Goal: Task Accomplishment & Management: Manage account settings

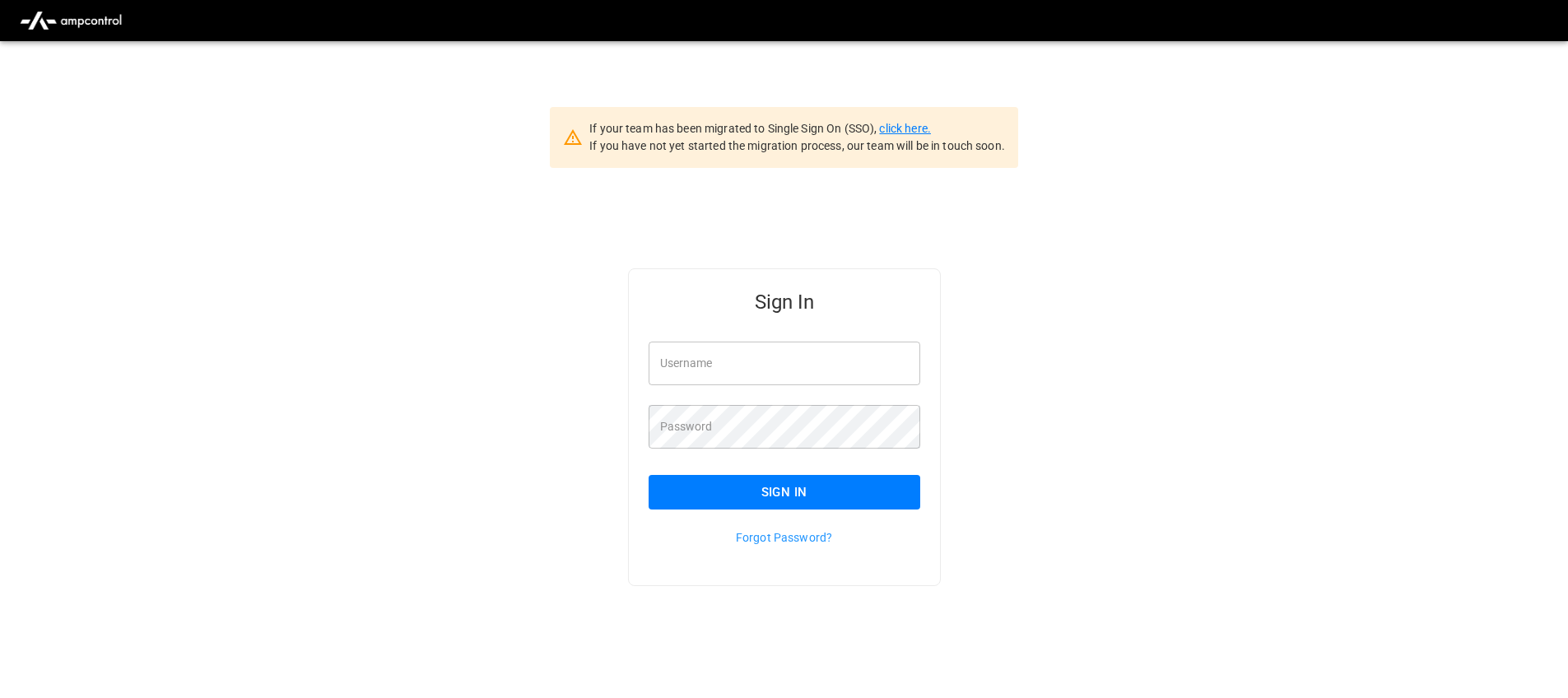
click at [908, 131] on link "click here." at bounding box center [905, 128] width 51 height 13
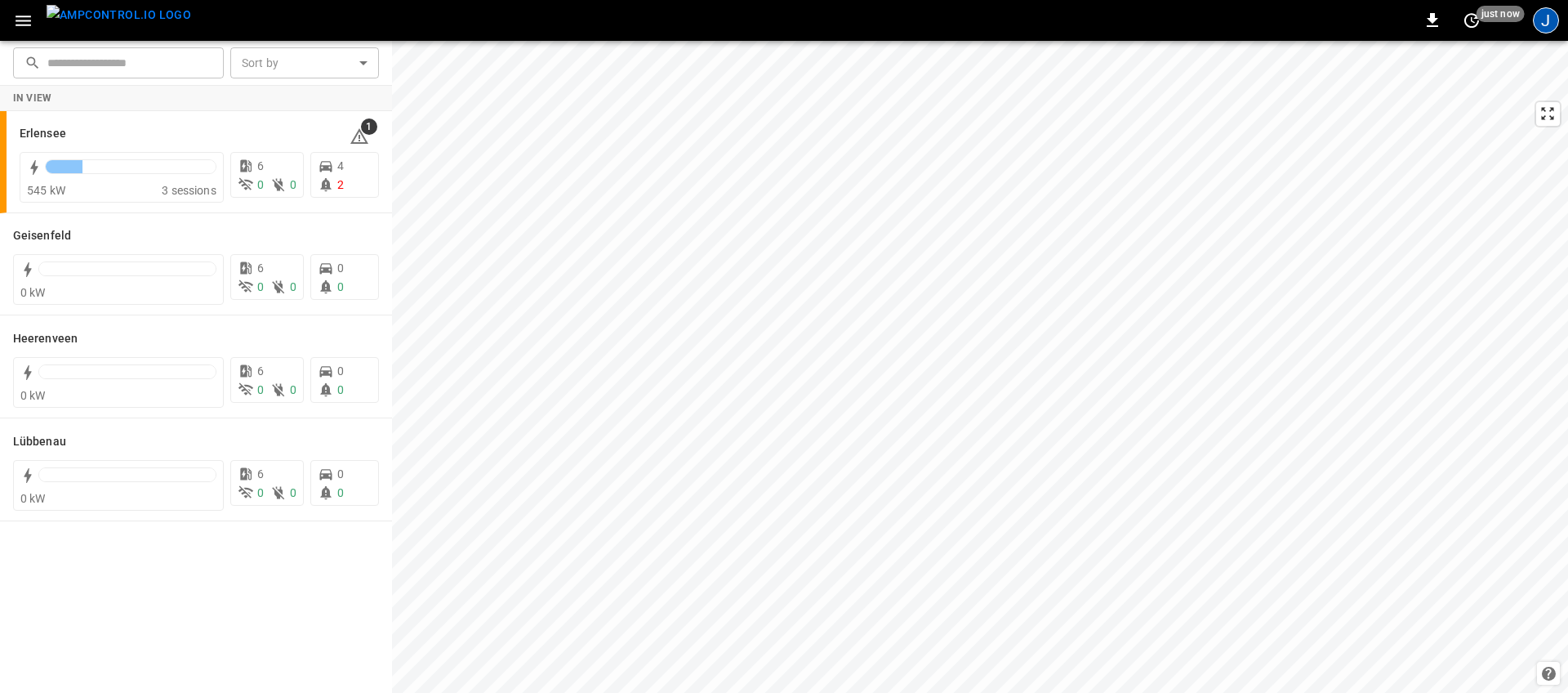
click at [1548, 25] on div "J" at bounding box center [1546, 20] width 26 height 26
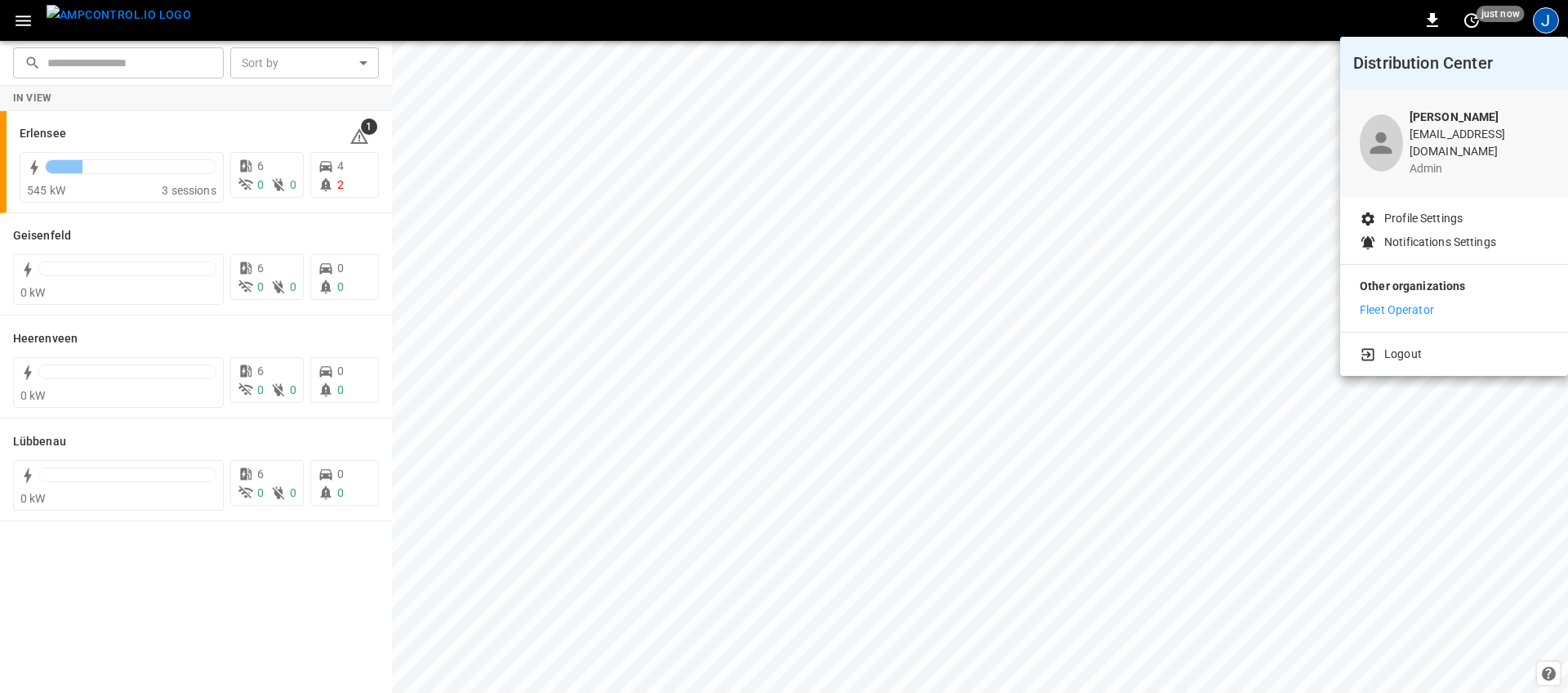
click at [1393, 333] on div "Logout" at bounding box center [1454, 351] width 228 height 36
click at [1395, 345] on p "Logout" at bounding box center [1403, 353] width 37 height 17
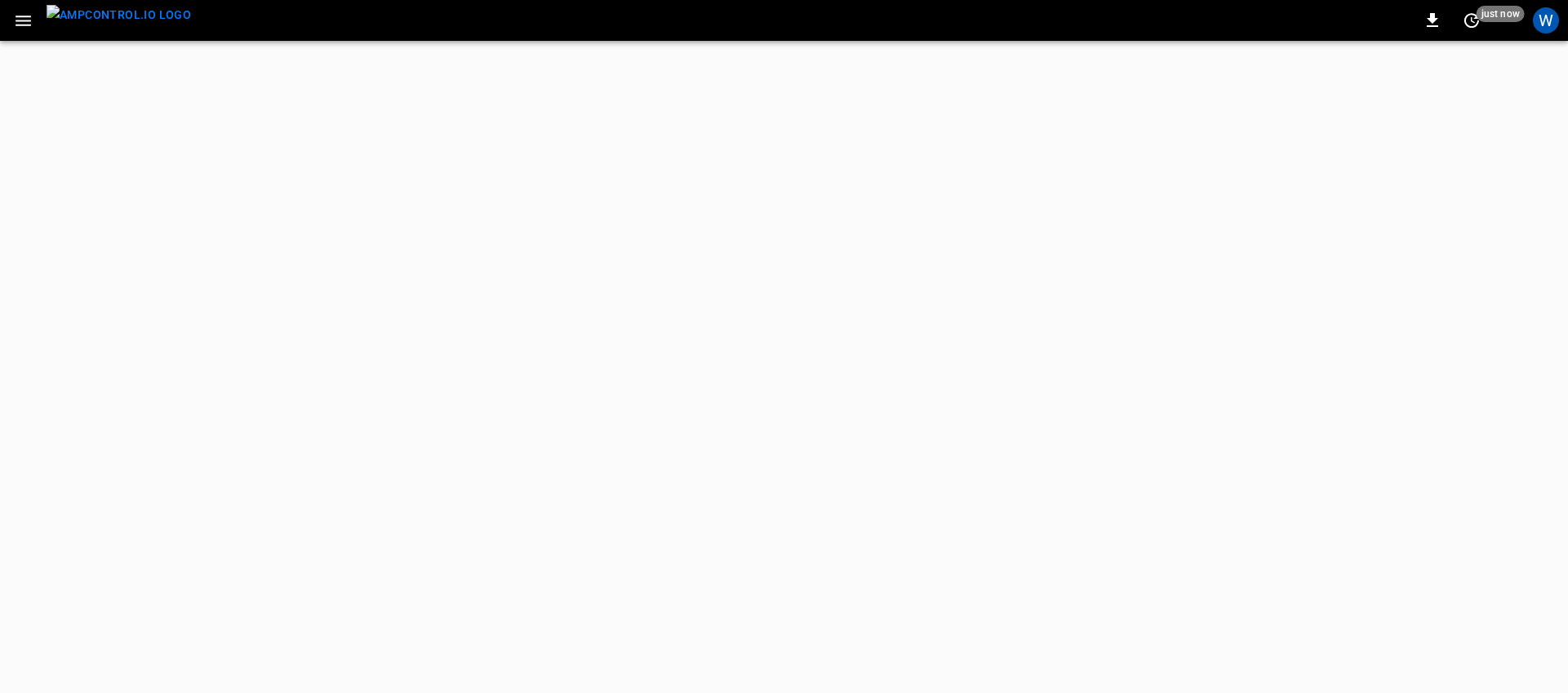
click at [1532, 31] on div "W" at bounding box center [1546, 20] width 31 height 31
click at [1541, 28] on div "W" at bounding box center [1546, 20] width 26 height 26
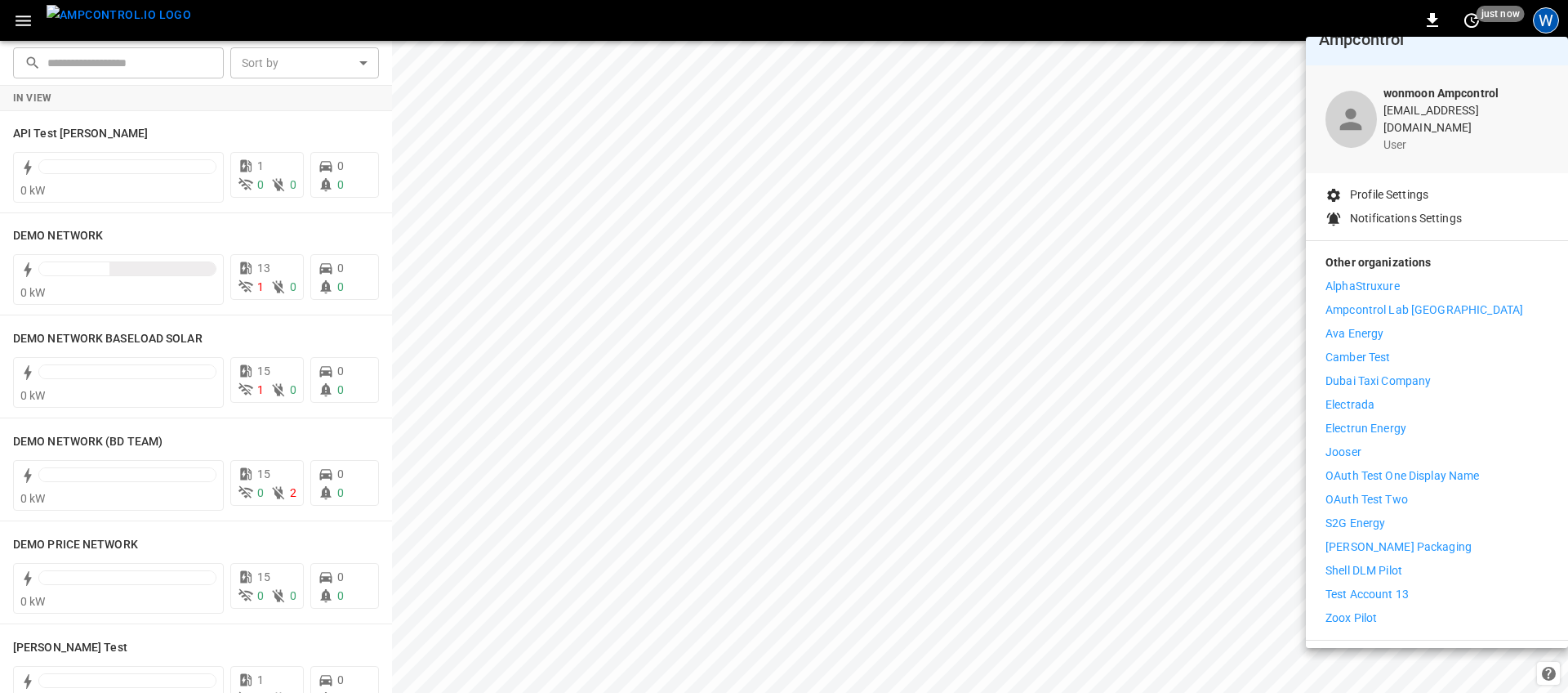
scroll to position [48, 0]
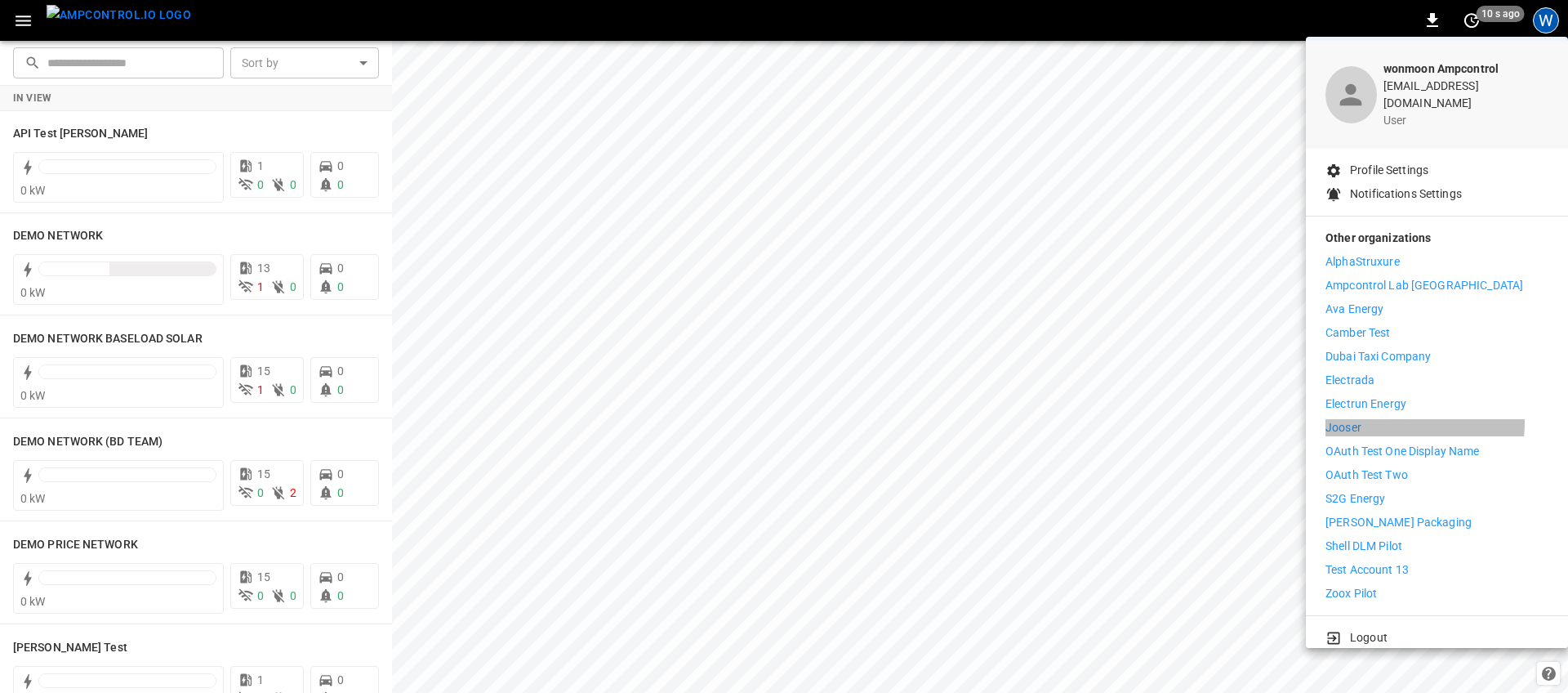
click at [1407, 419] on li "Jooser" at bounding box center [1436, 427] width 223 height 17
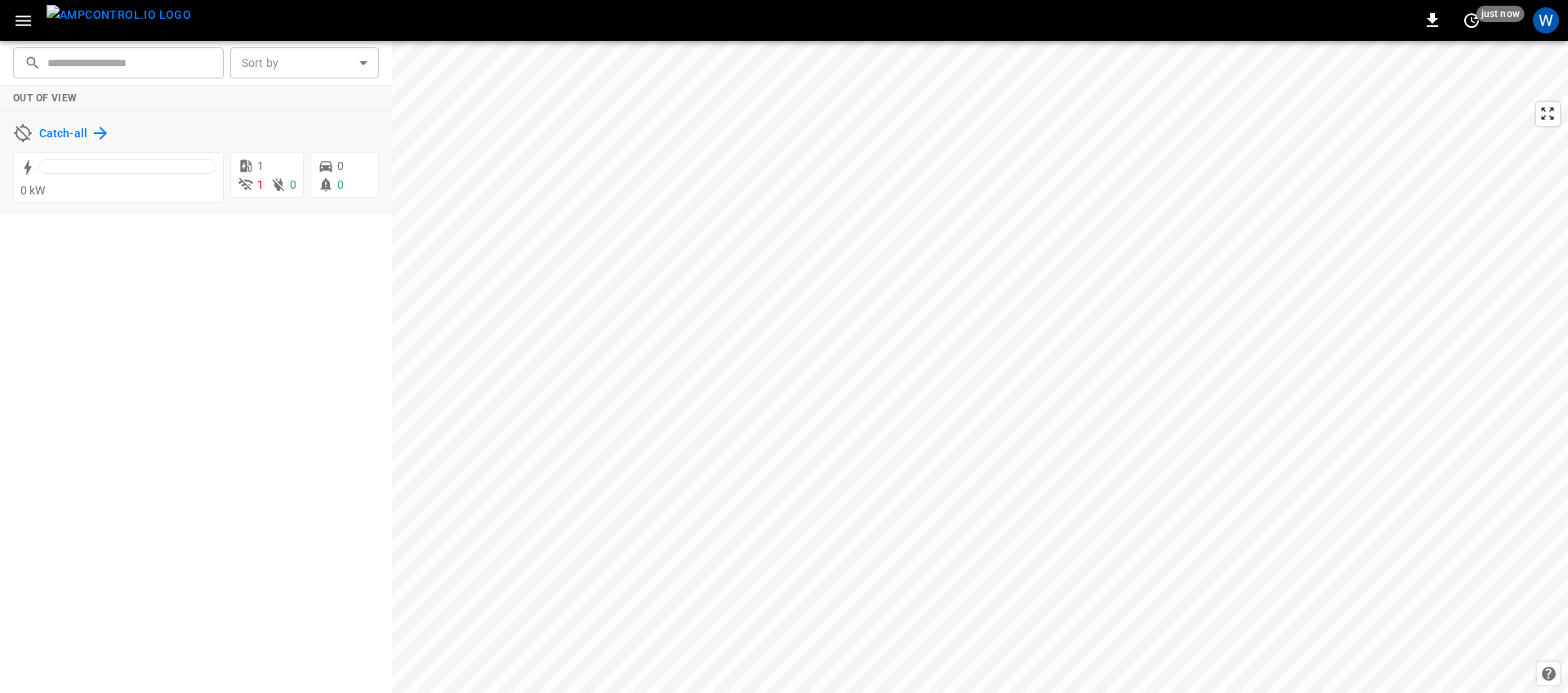
click at [97, 128] on icon at bounding box center [101, 133] width 20 height 20
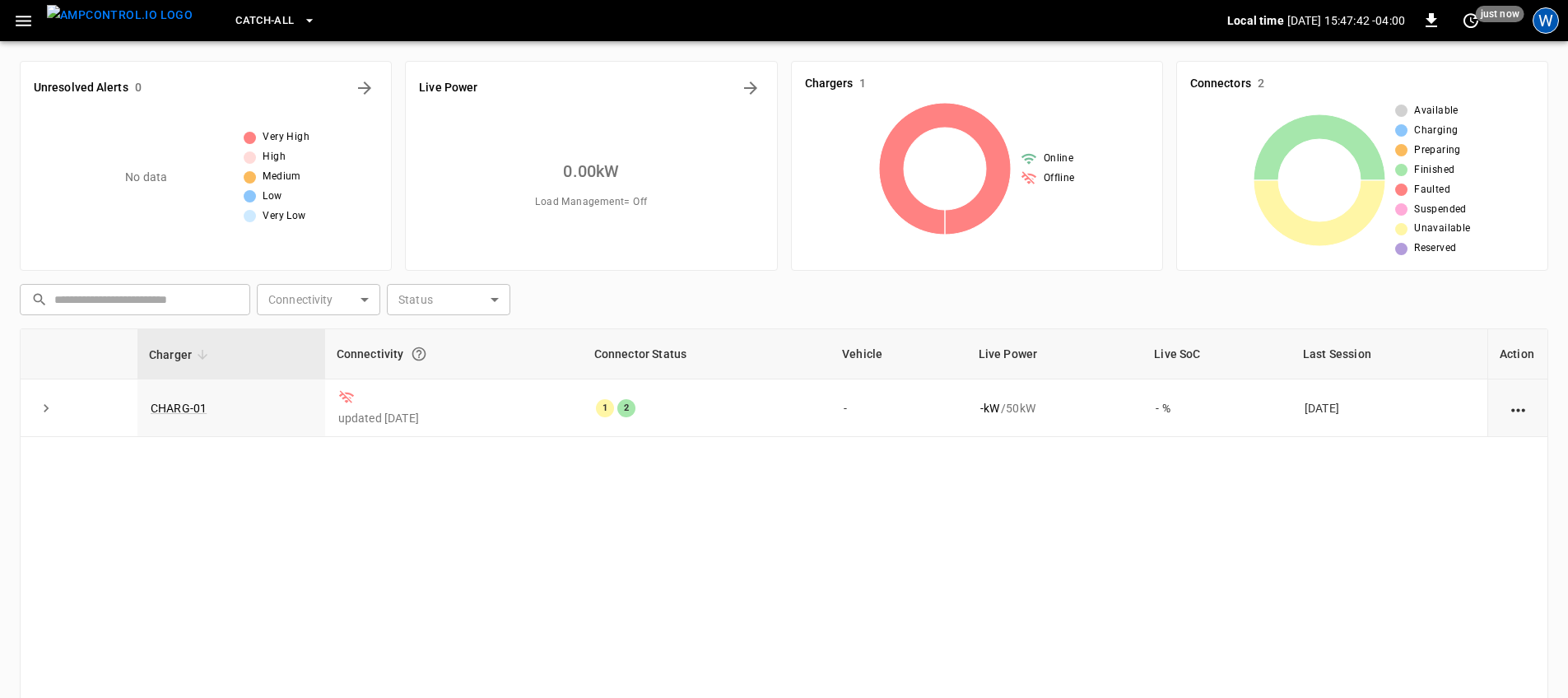
click at [1539, 20] on div "W" at bounding box center [1546, 20] width 26 height 26
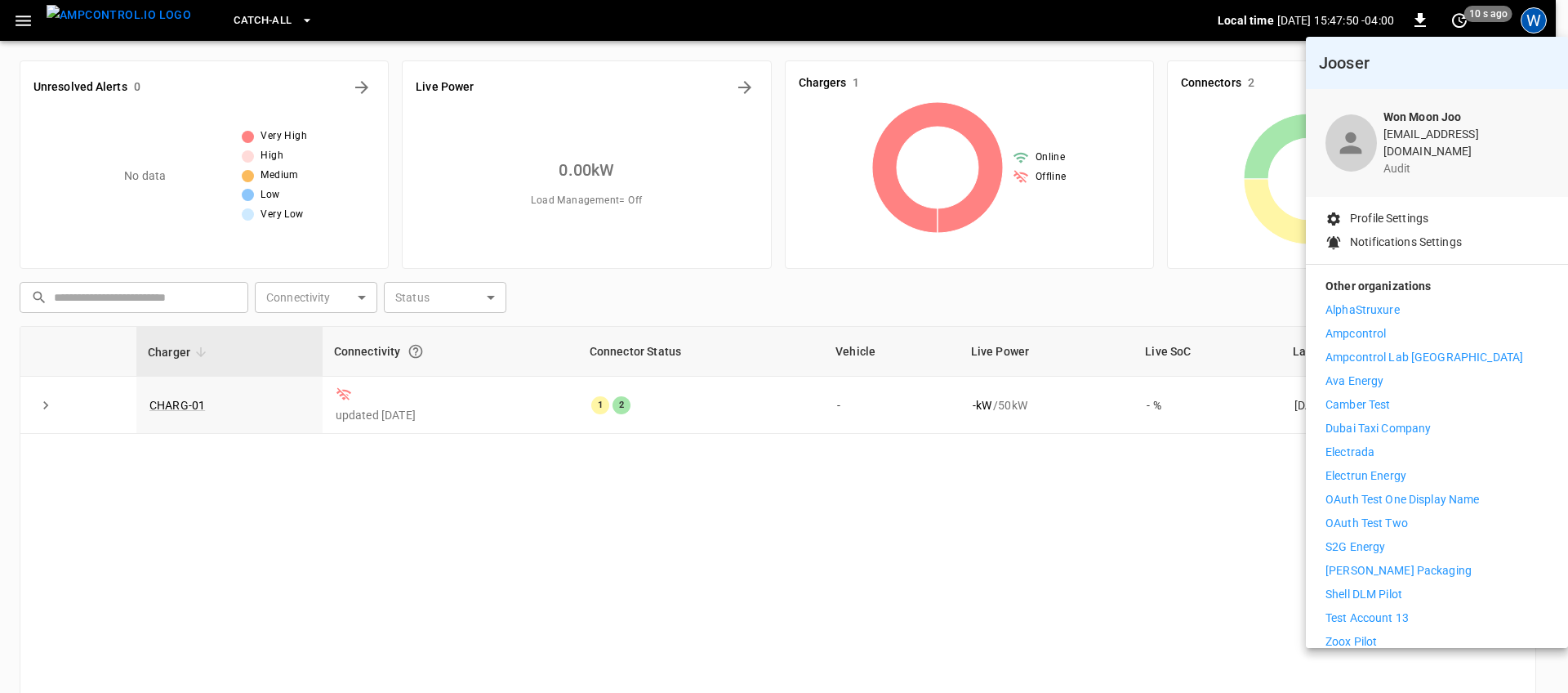
click at [1386, 467] on p "Electrun Energy" at bounding box center [1365, 475] width 81 height 17
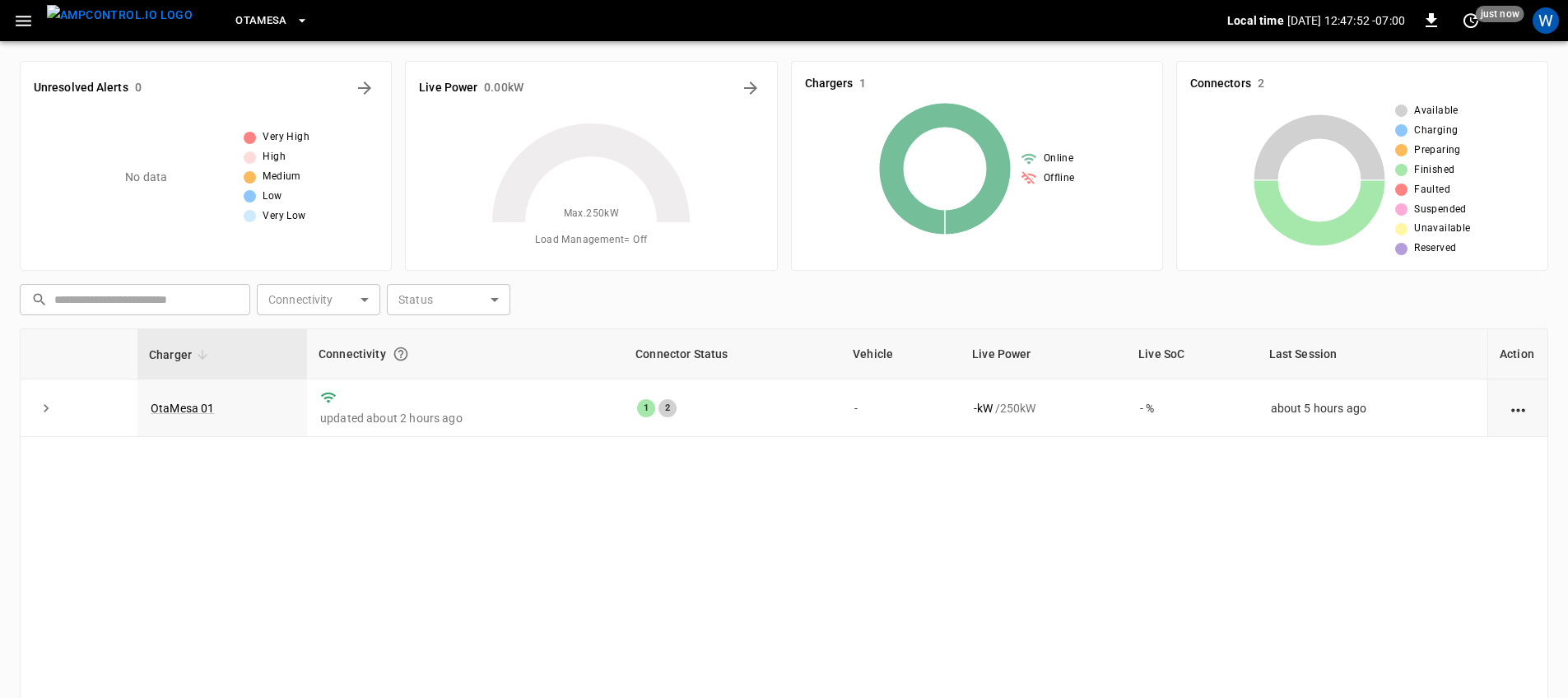
click at [236, 21] on span "OtaMesa" at bounding box center [262, 21] width 52 height 19
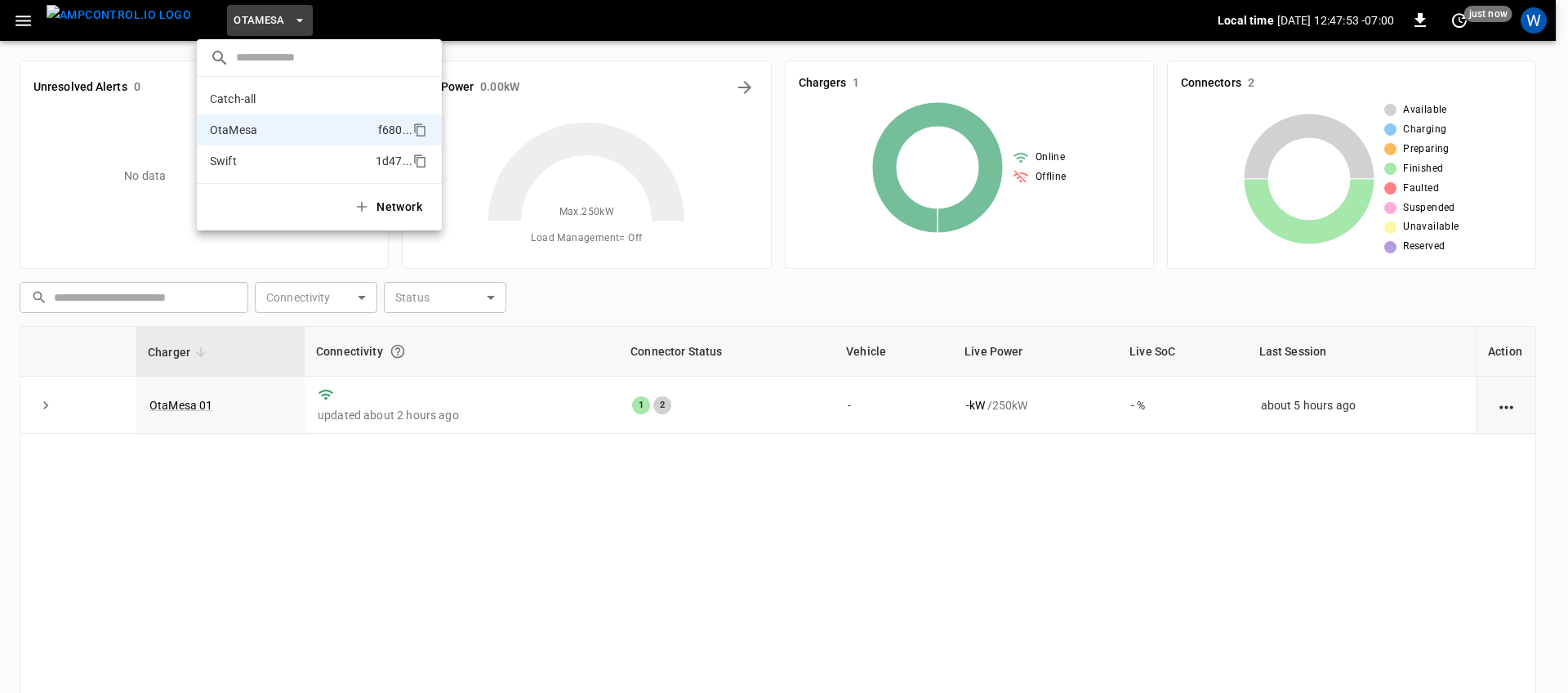
click at [281, 158] on p "Swift" at bounding box center [289, 161] width 159 height 16
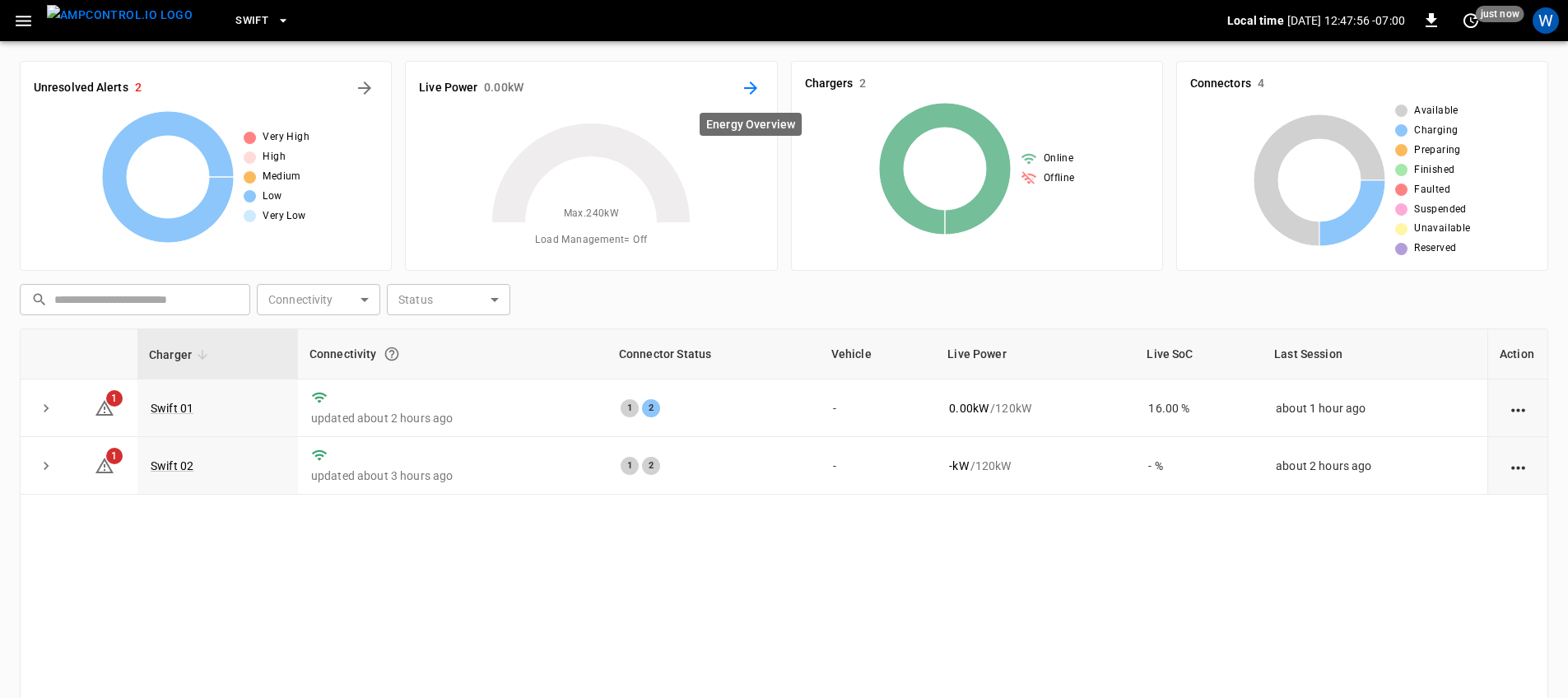
click at [756, 91] on icon "Energy Overview" at bounding box center [751, 88] width 20 height 20
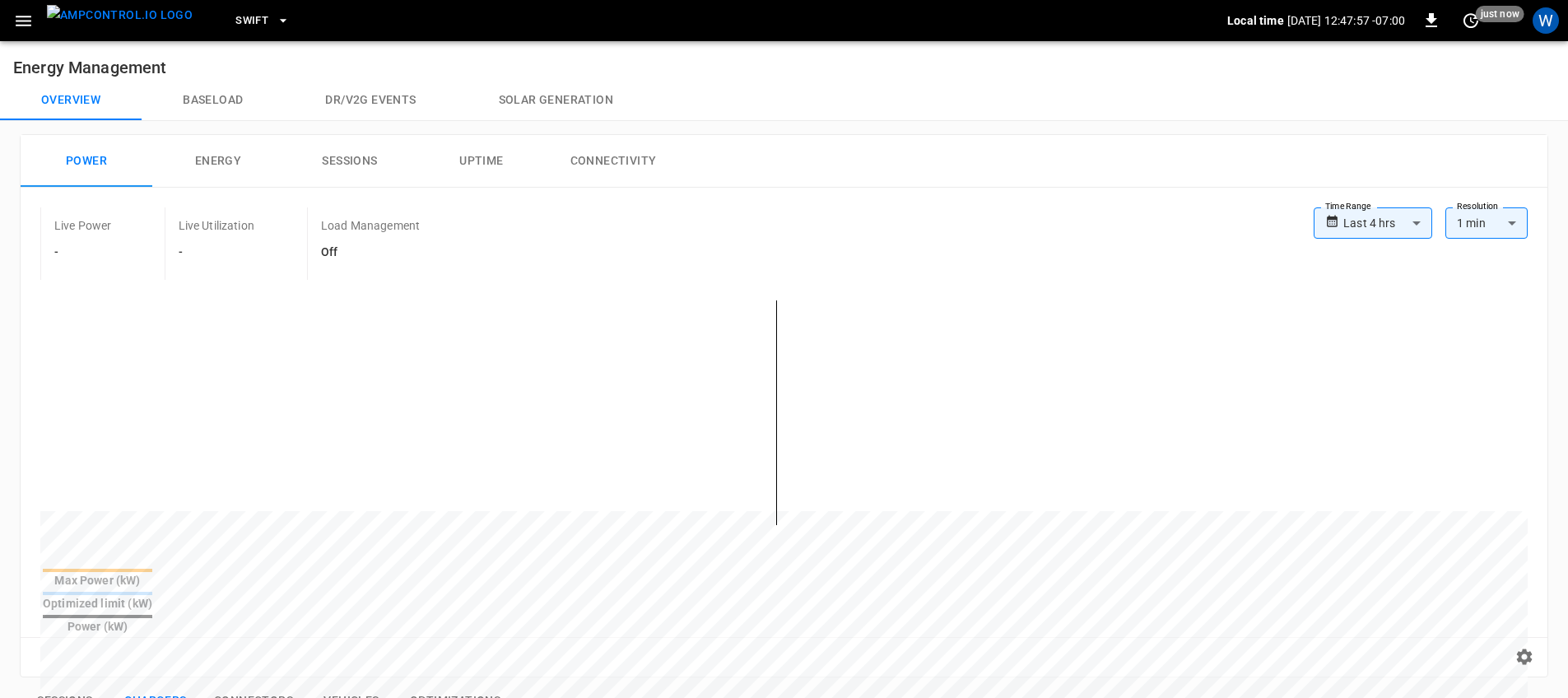
click at [1382, 233] on body "**********" at bounding box center [784, 665] width 1568 height 1331
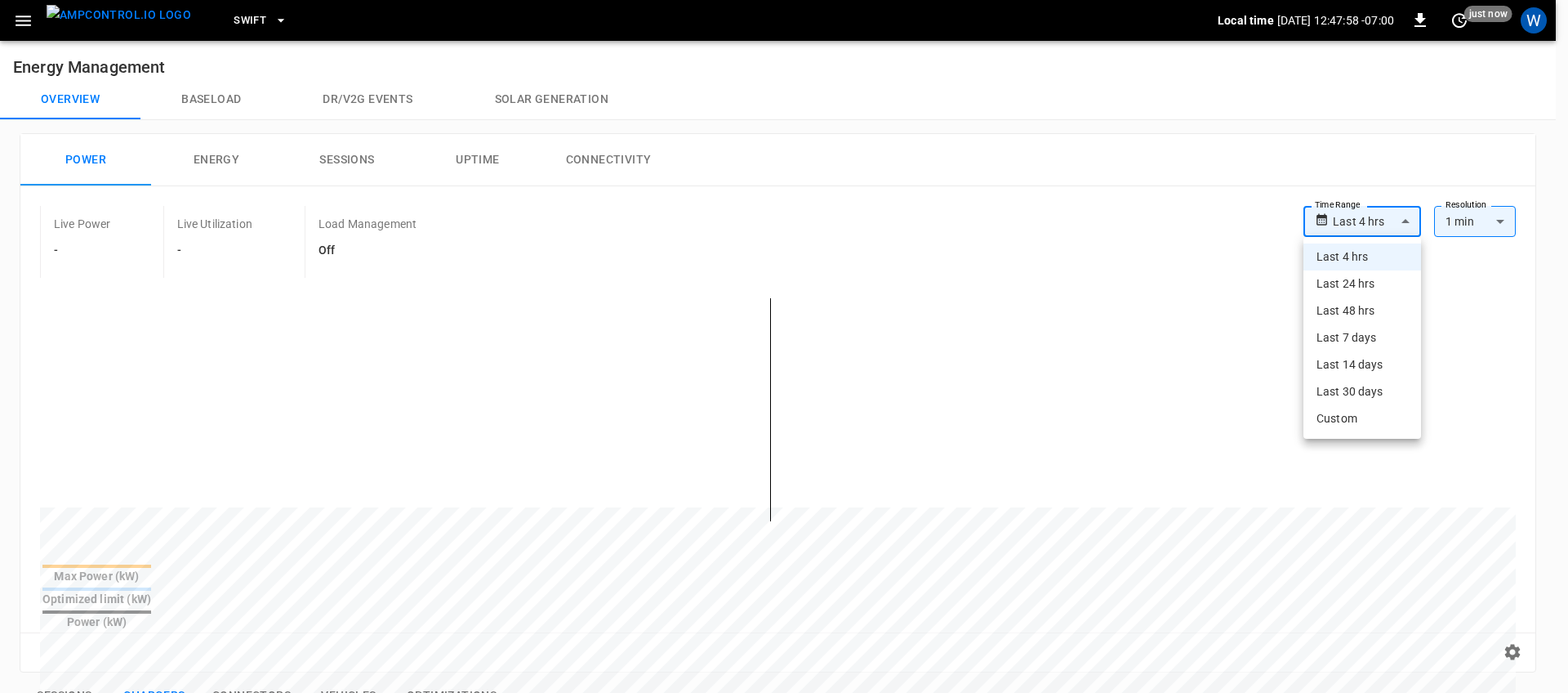
click at [1356, 298] on li "Last 48 hrs" at bounding box center [1363, 310] width 117 height 27
type input "**********"
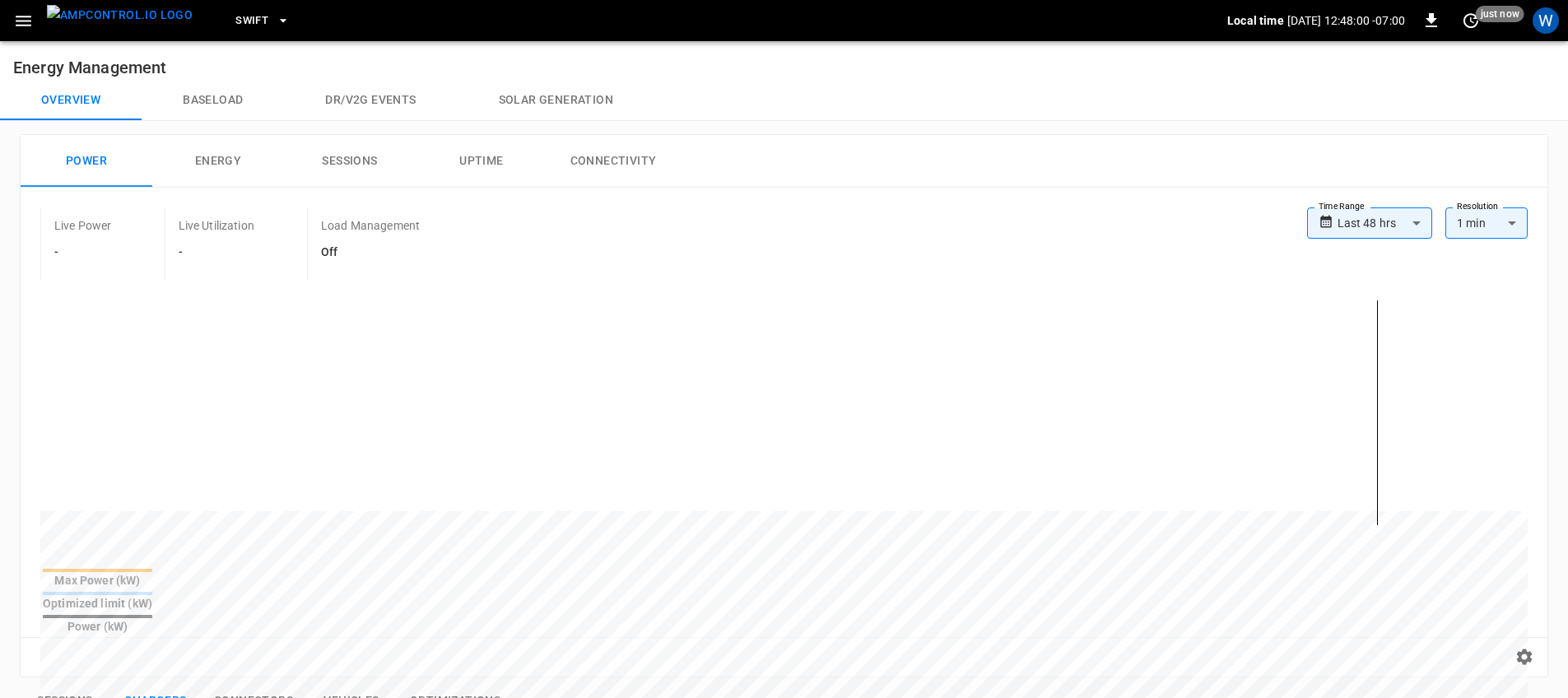
click at [1531, 23] on div "W" at bounding box center [1546, 21] width 31 height 31
click at [1545, 24] on div "W" at bounding box center [1546, 20] width 26 height 26
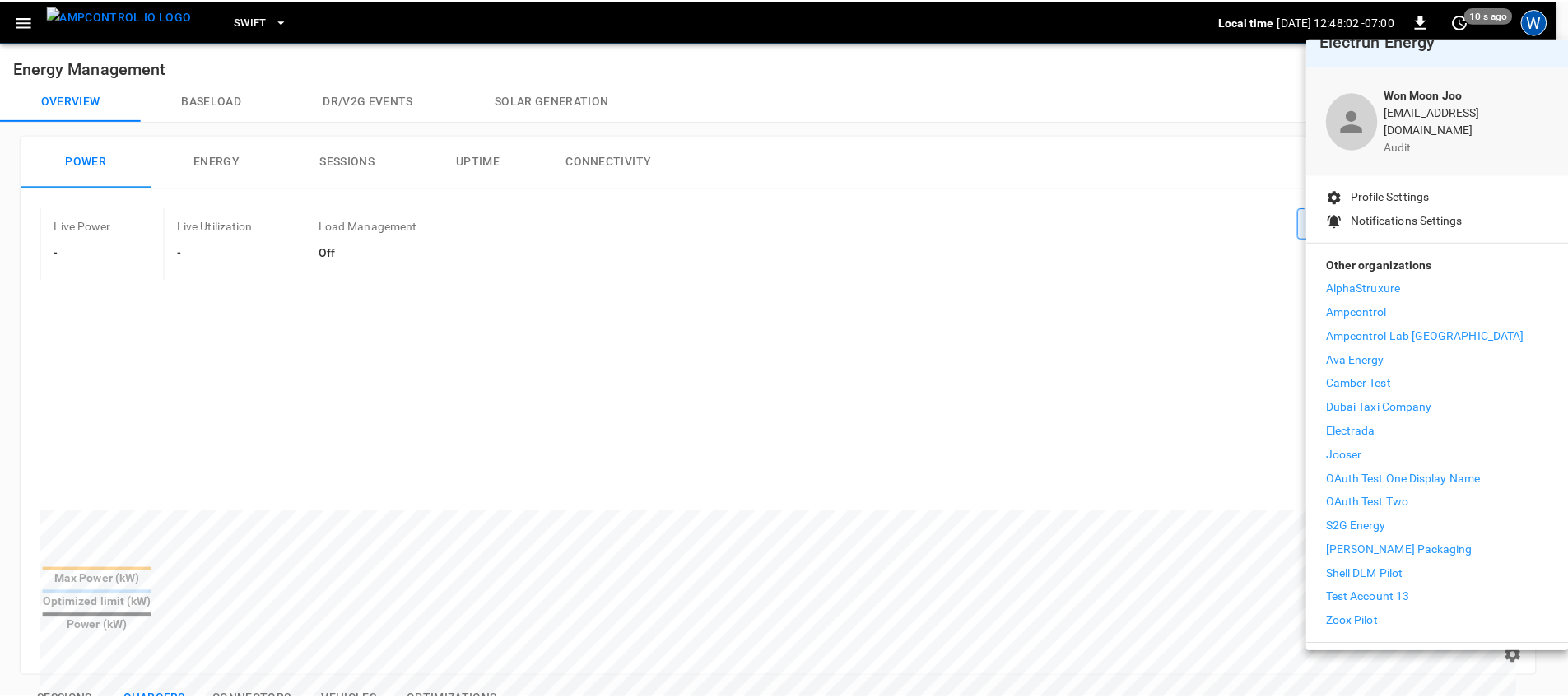
scroll to position [48, 0]
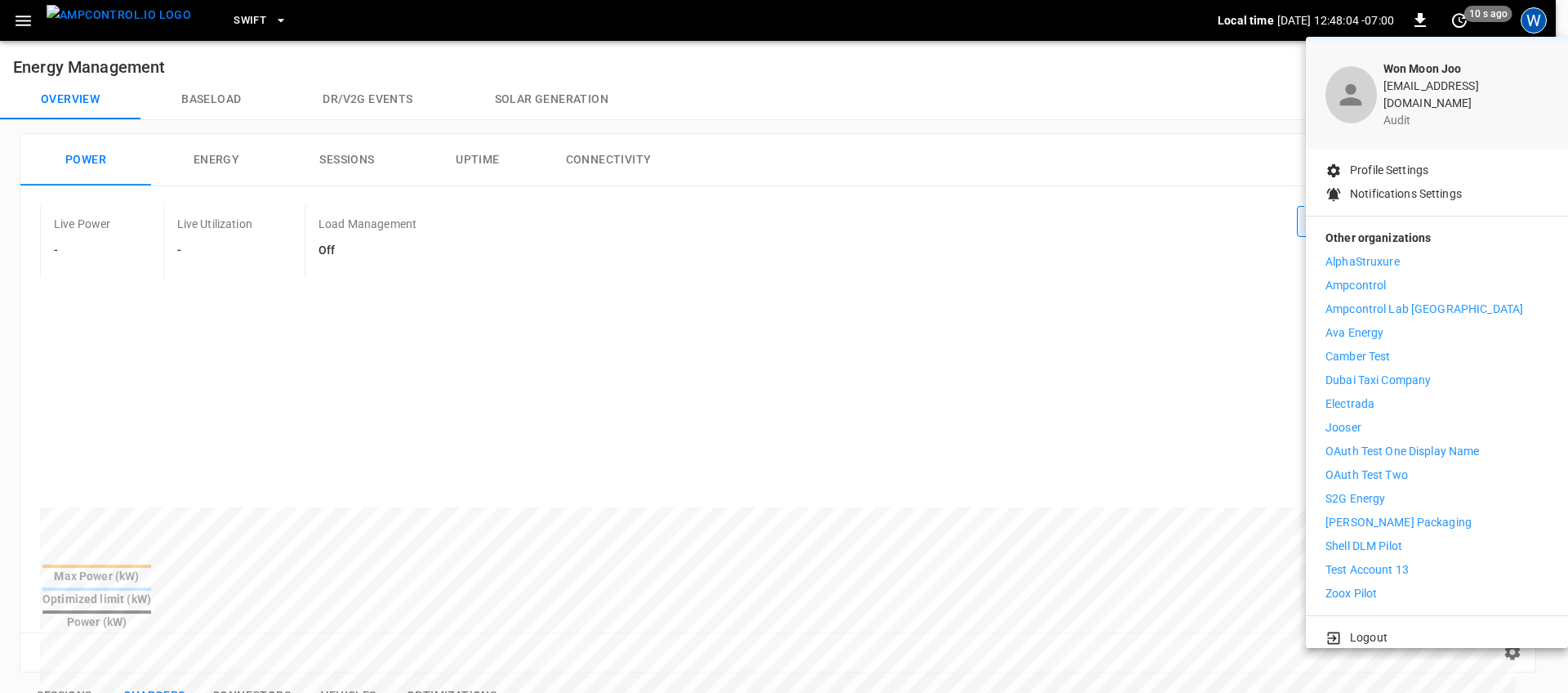
click at [1367, 395] on p "Electrada" at bounding box center [1349, 403] width 49 height 17
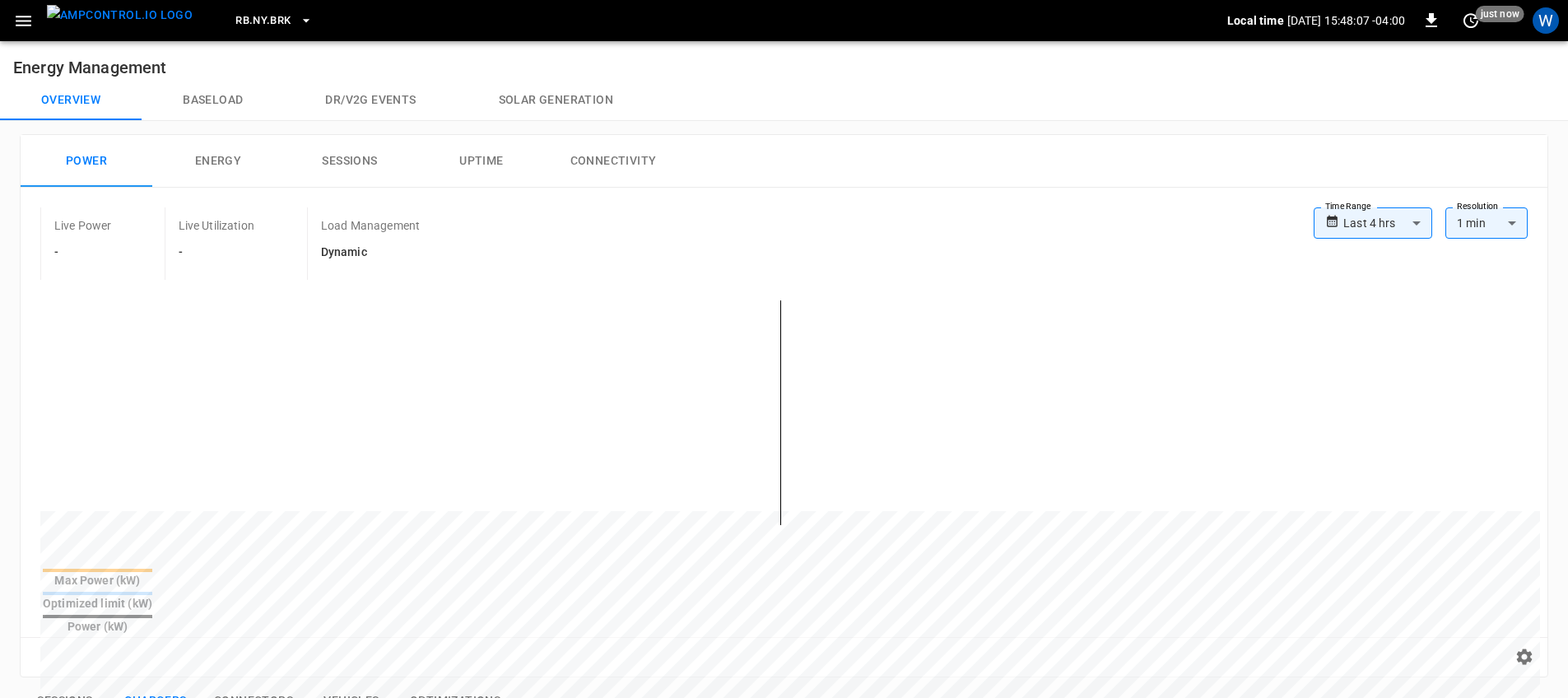
click at [256, 15] on span "RB.NY.BRK" at bounding box center [264, 21] width 56 height 19
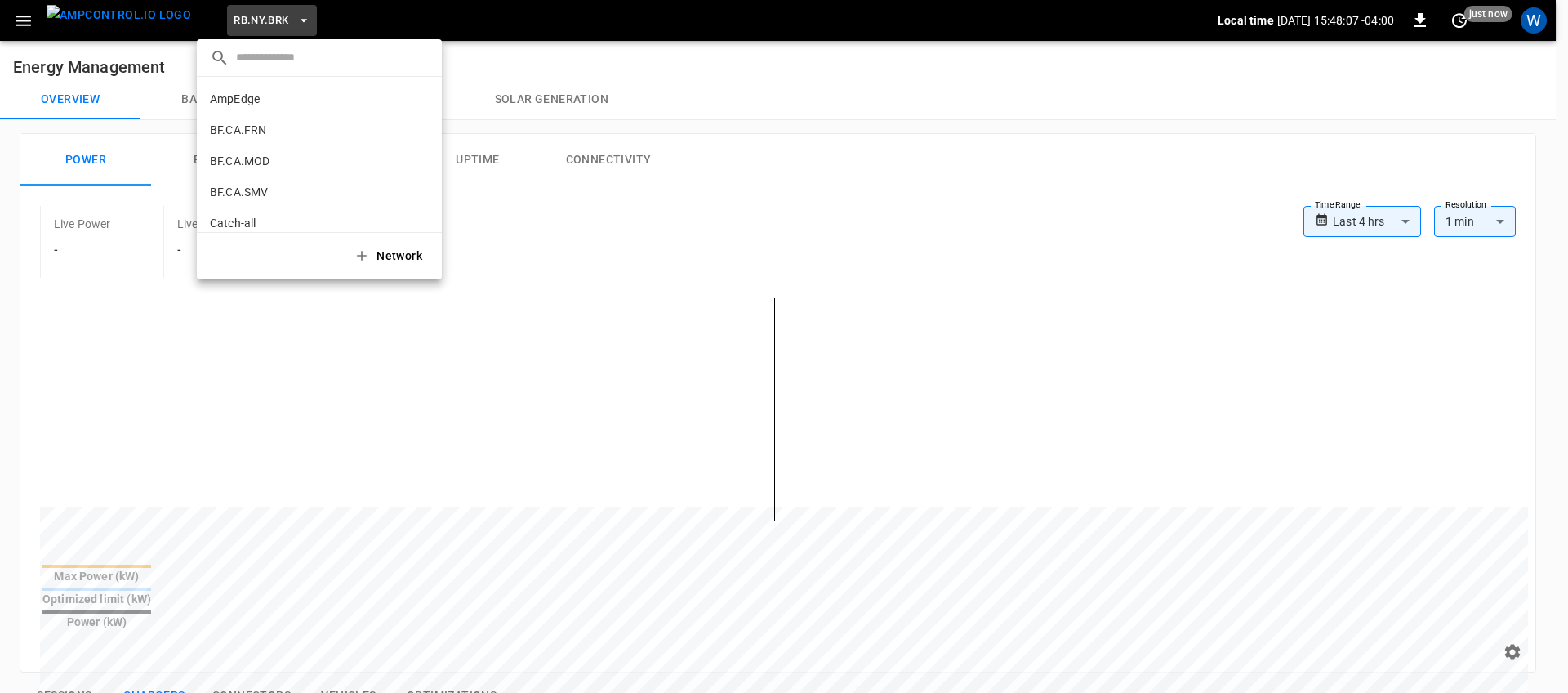
scroll to position [1100, 0]
click at [285, 198] on li "VandyRide b6c8 ..." at bounding box center [319, 210] width 245 height 31
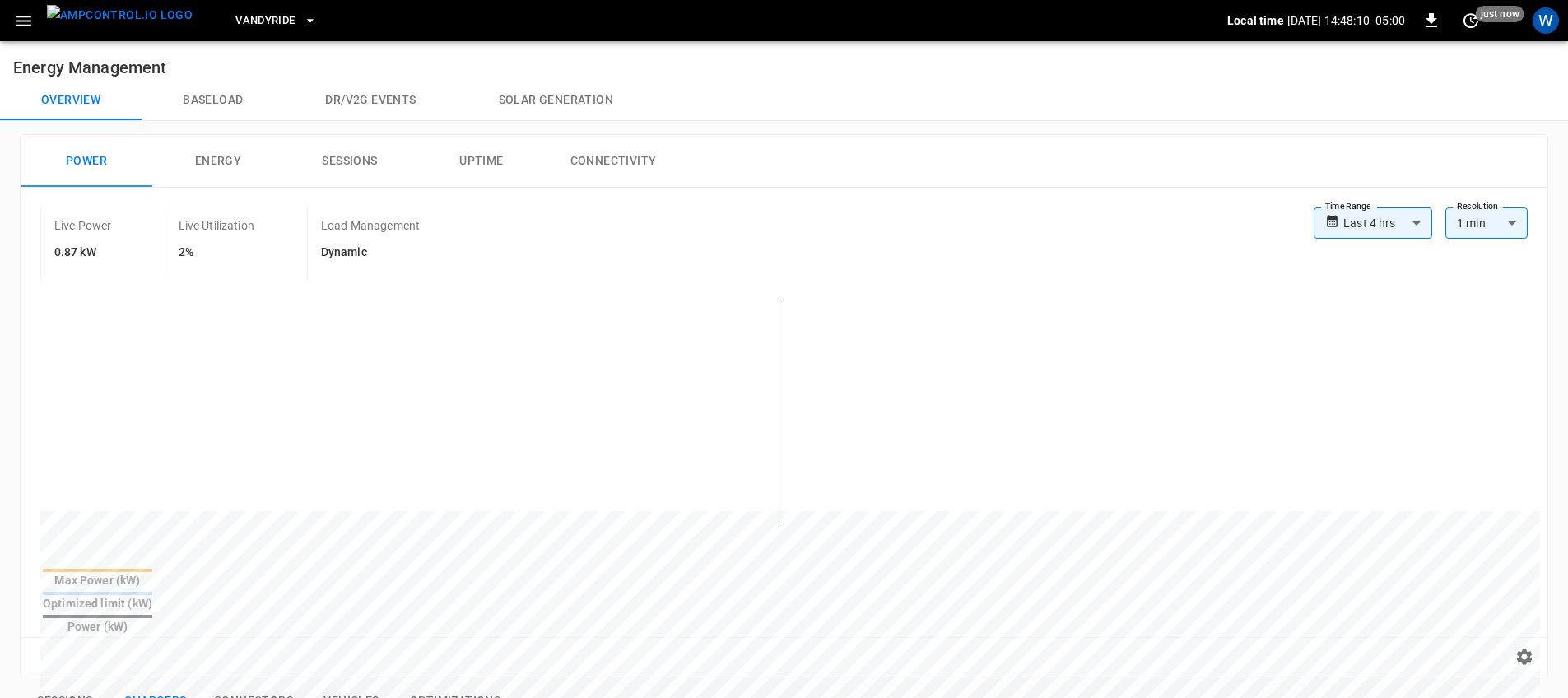
click at [238, 18] on span "VandyRide" at bounding box center [265, 21] width 59 height 19
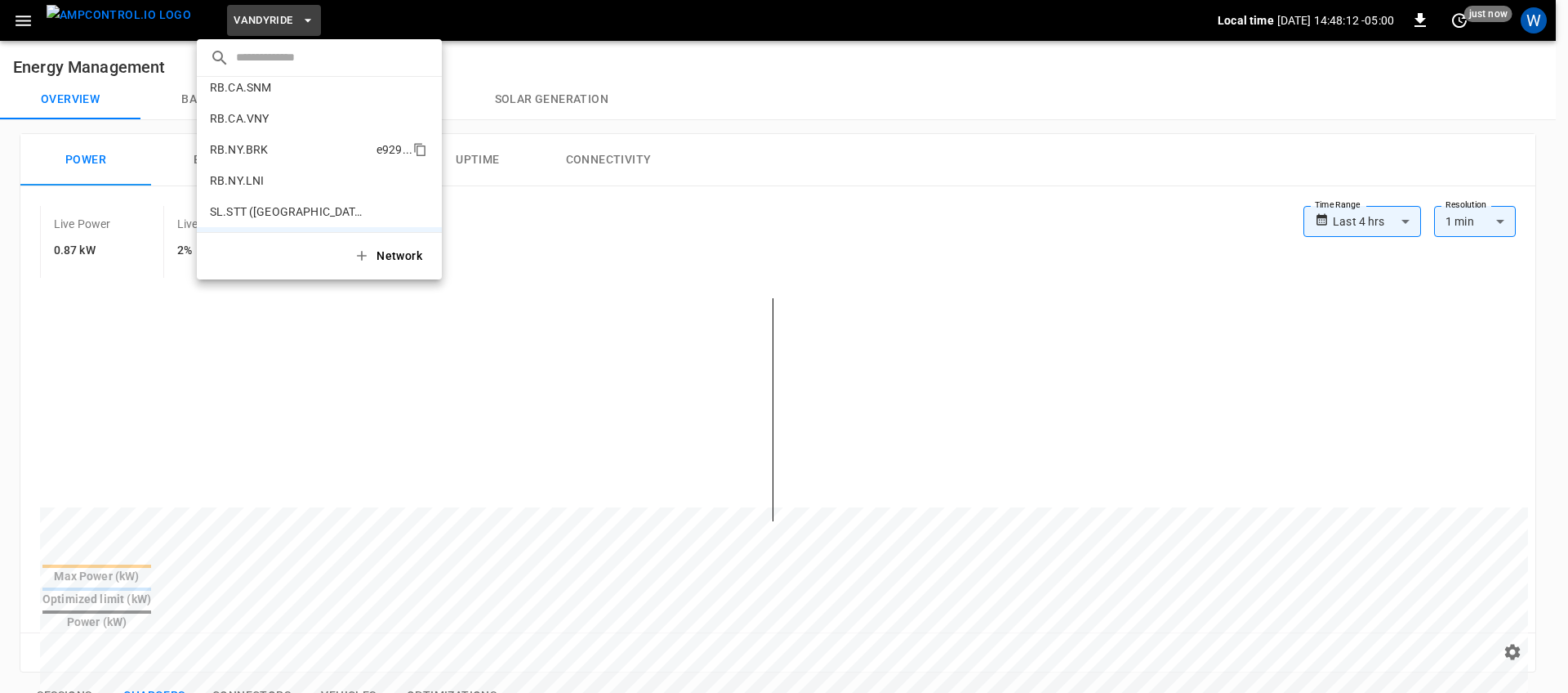
scroll to position [1066, 0]
click at [295, 154] on p "RB.NY.BRK" at bounding box center [290, 150] width 160 height 16
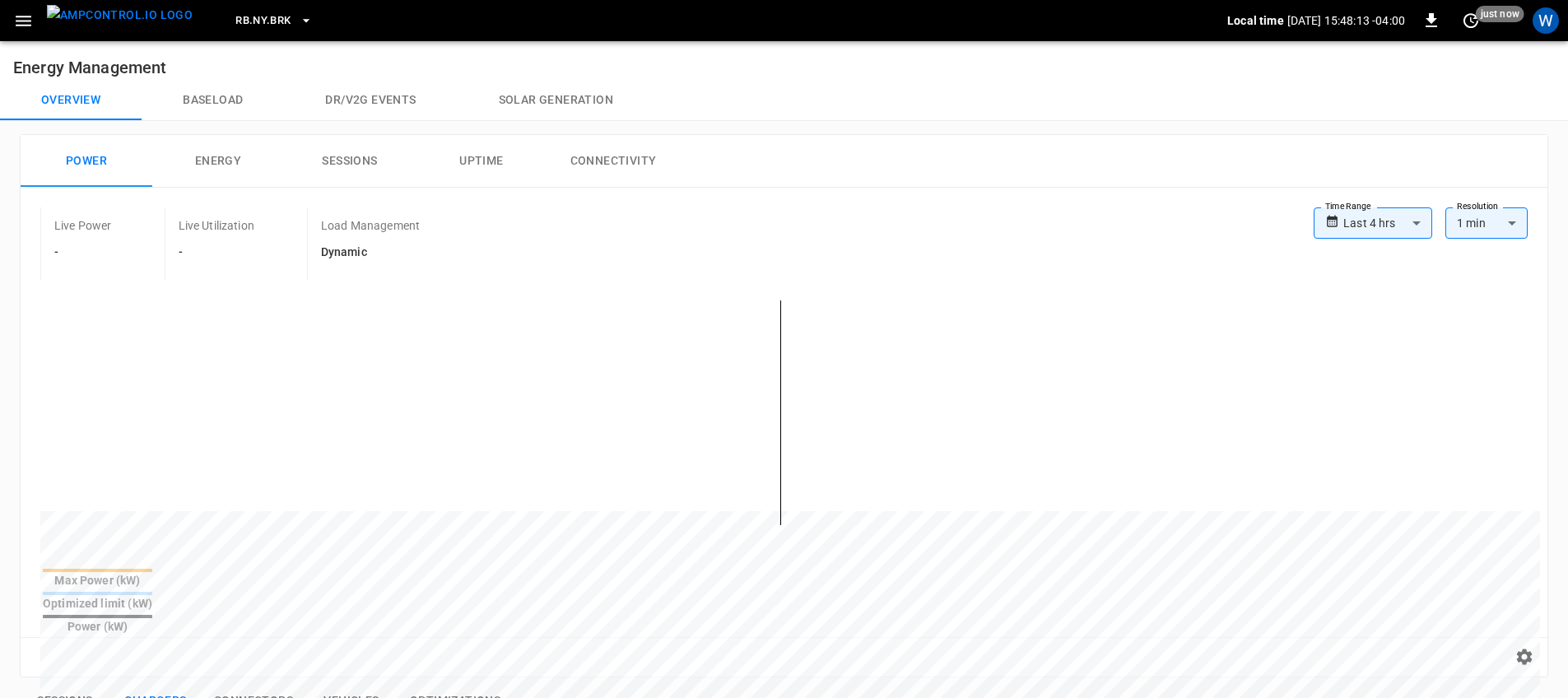
click at [242, 14] on span "RB.NY.BRK" at bounding box center [264, 21] width 56 height 19
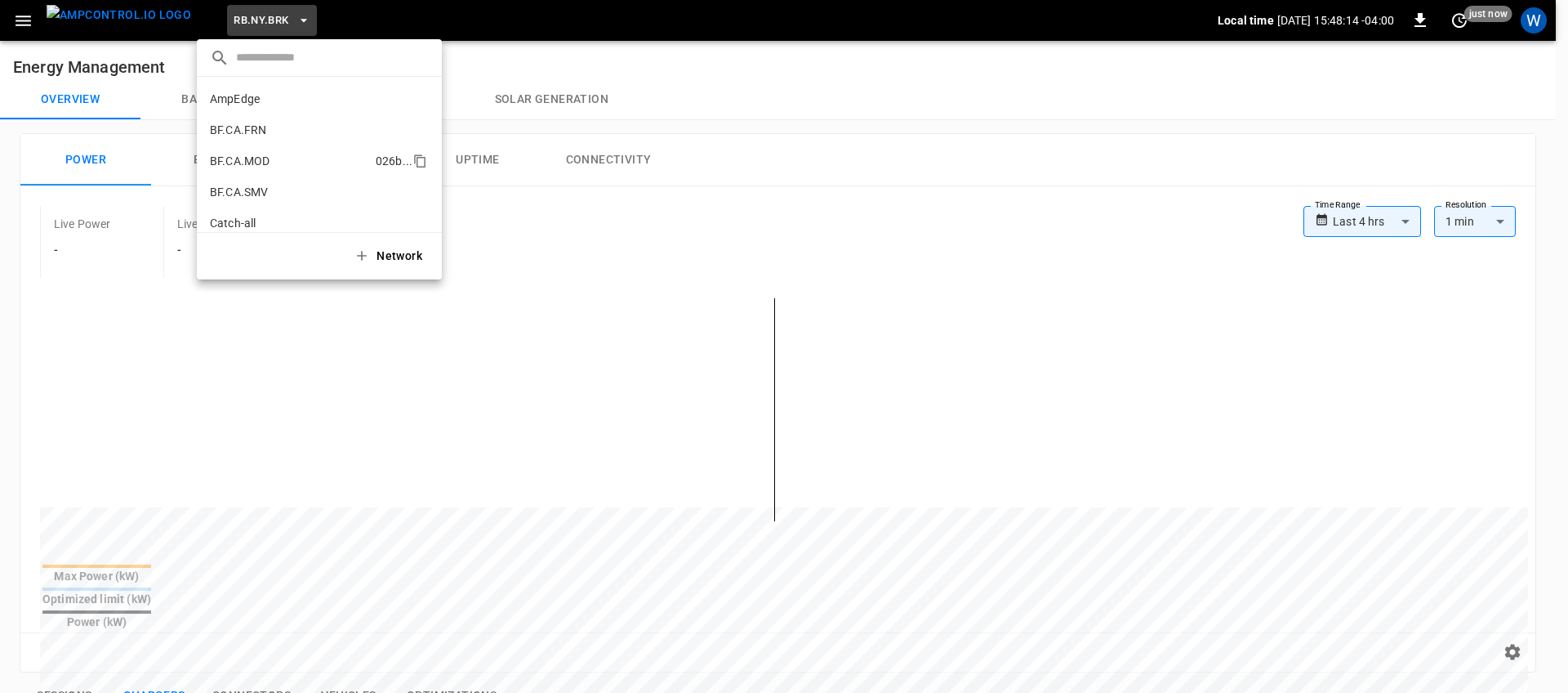
scroll to position [1100, 0]
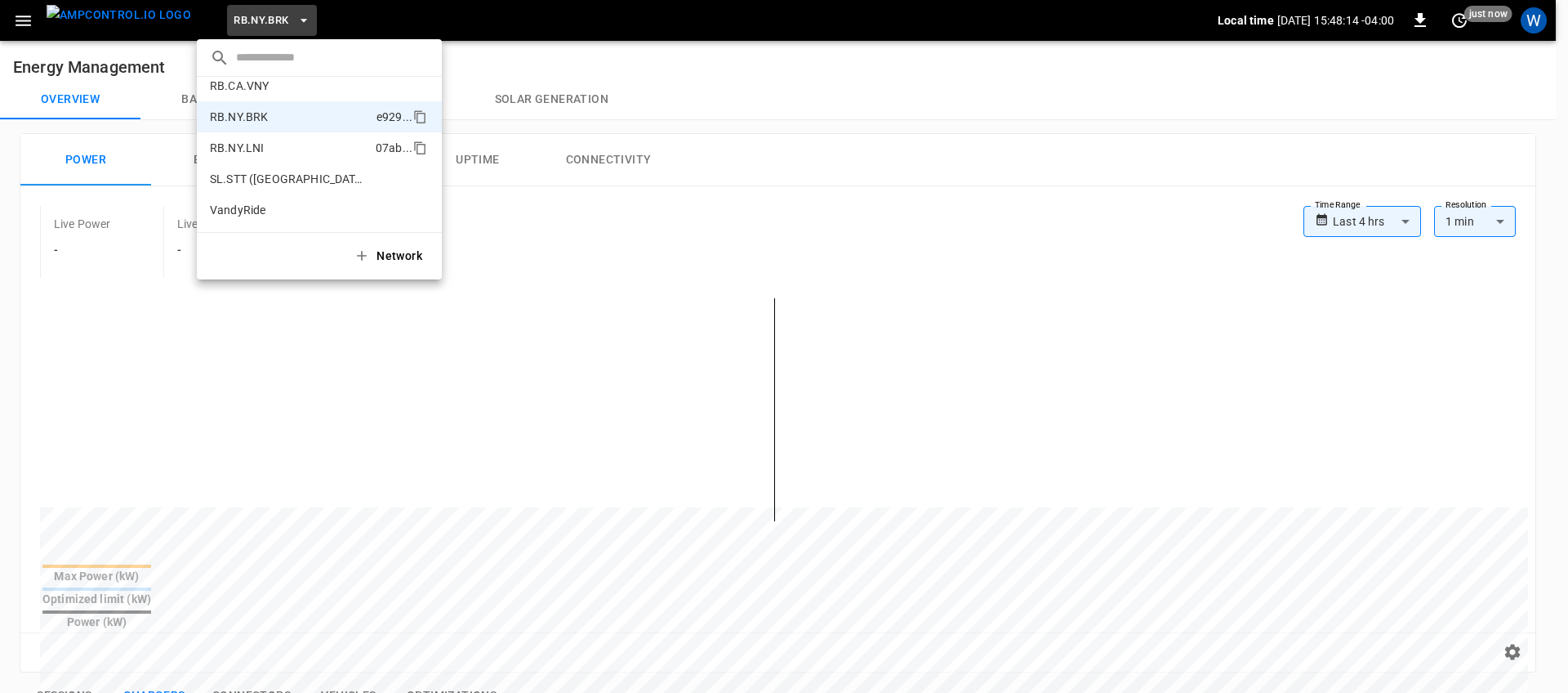
click at [284, 152] on p "RB.NY.LNI" at bounding box center [289, 148] width 159 height 16
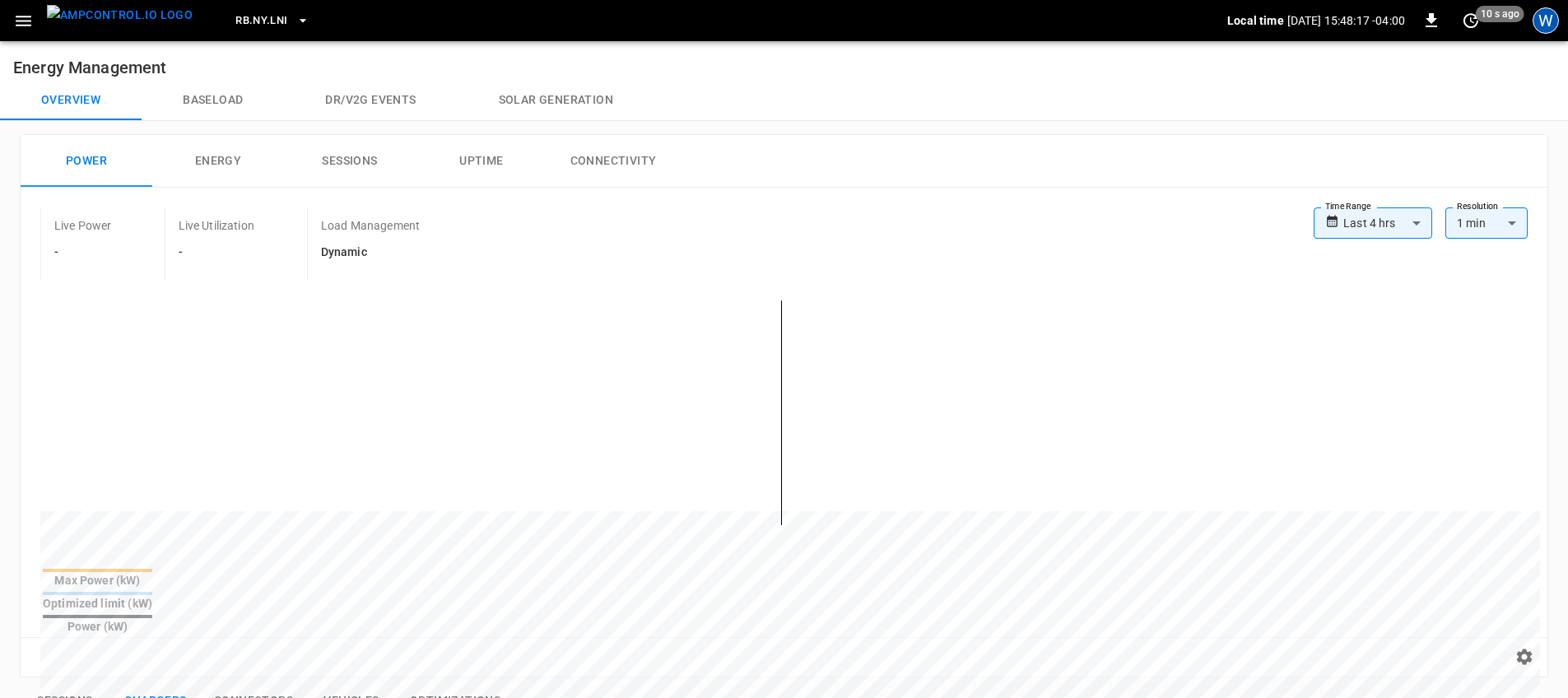
click at [1537, 27] on div "W" at bounding box center [1546, 20] width 26 height 26
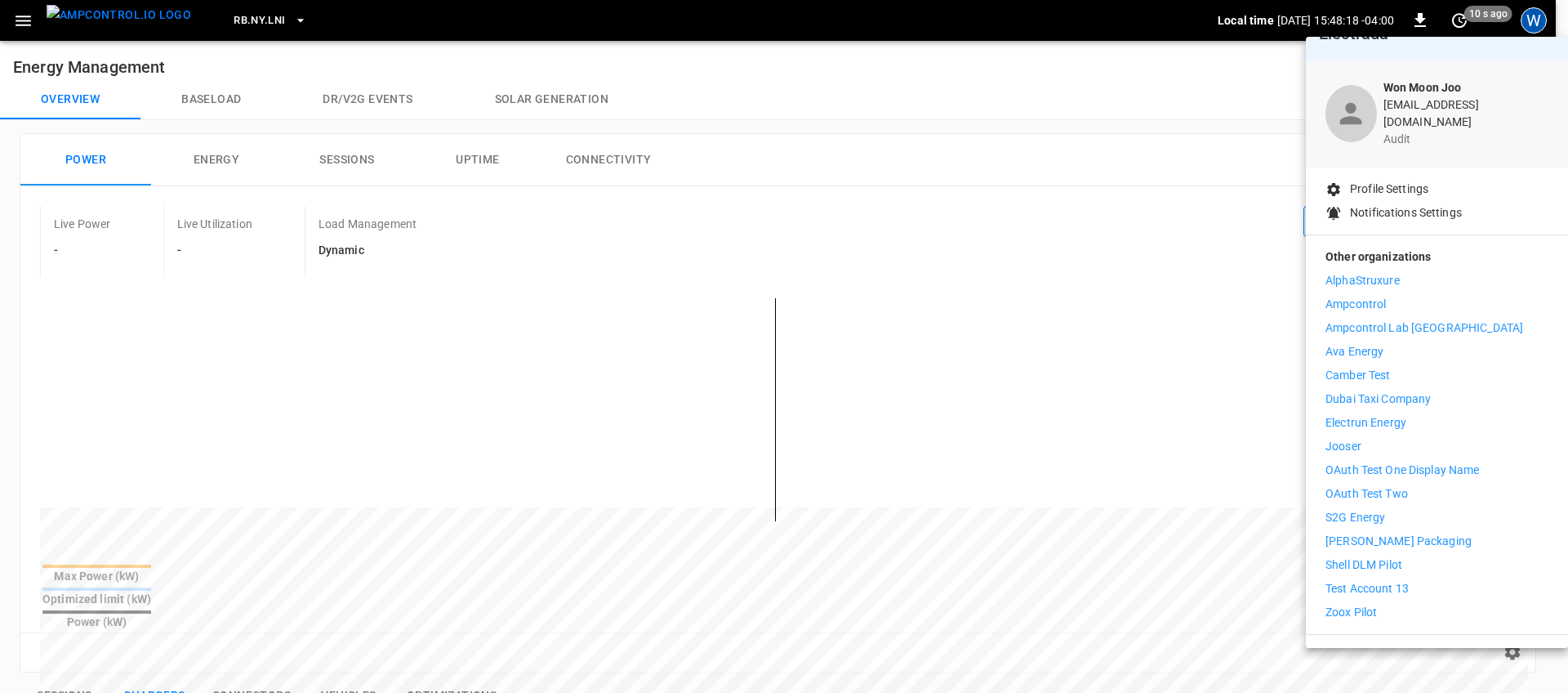
scroll to position [48, 0]
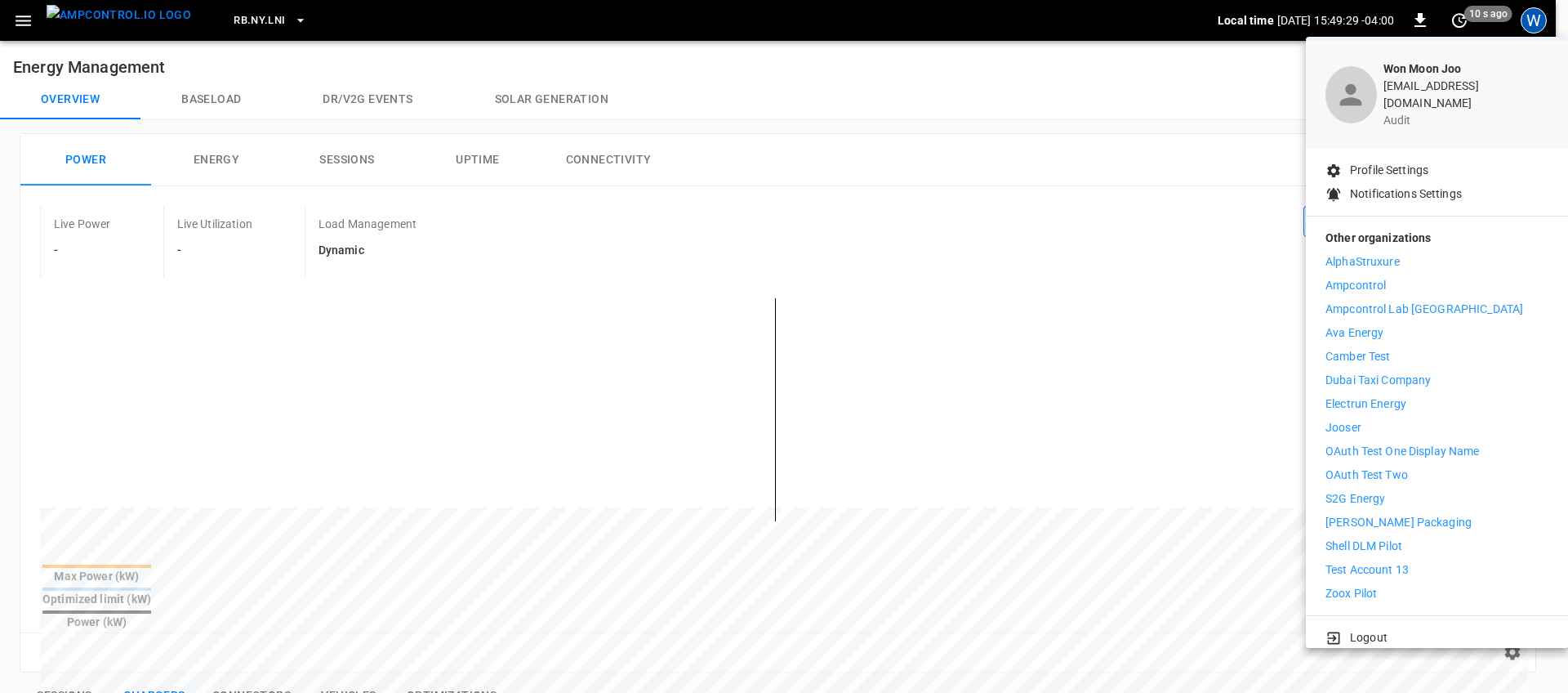
drag, startPoint x: 1393, startPoint y: 625, endPoint x: 1315, endPoint y: 584, distance: 88.1
click at [1393, 629] on li "Logout" at bounding box center [1436, 637] width 223 height 17
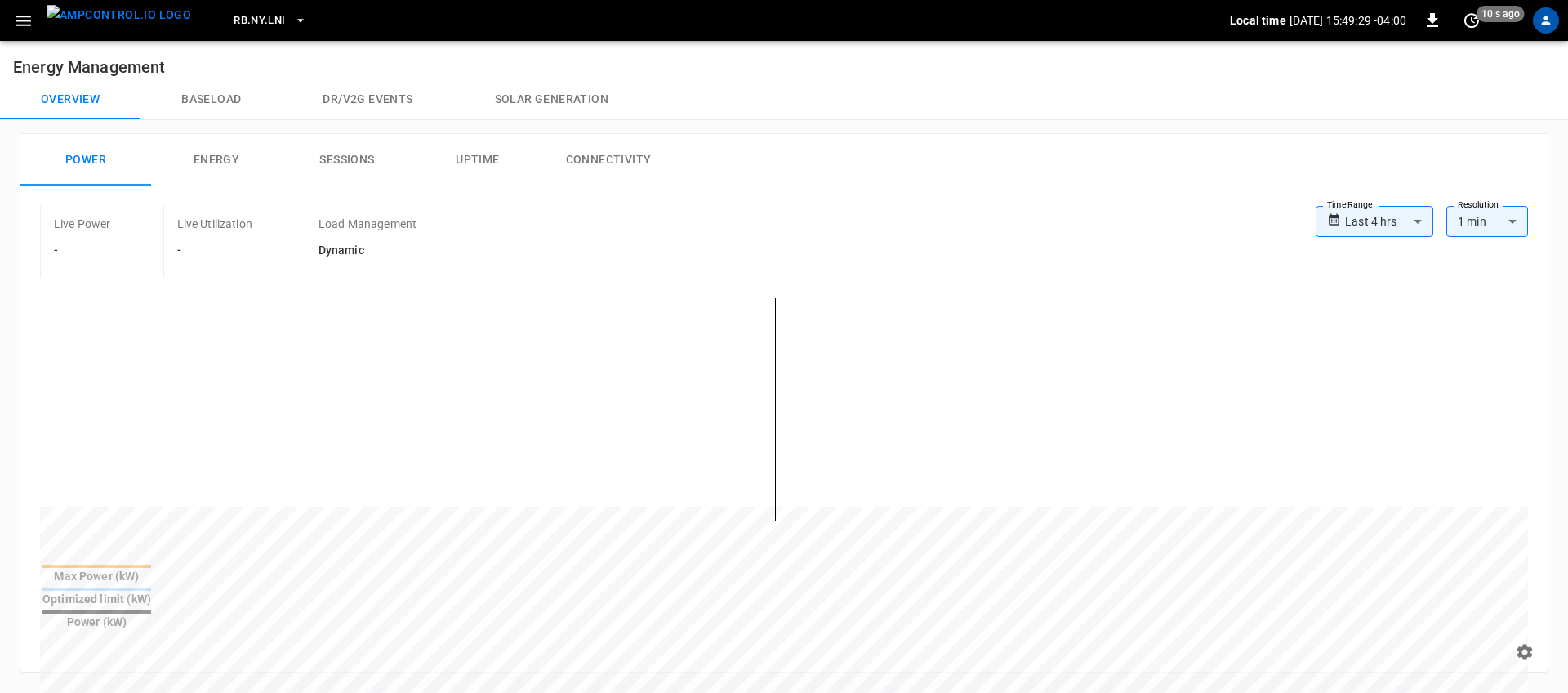
scroll to position [0, 0]
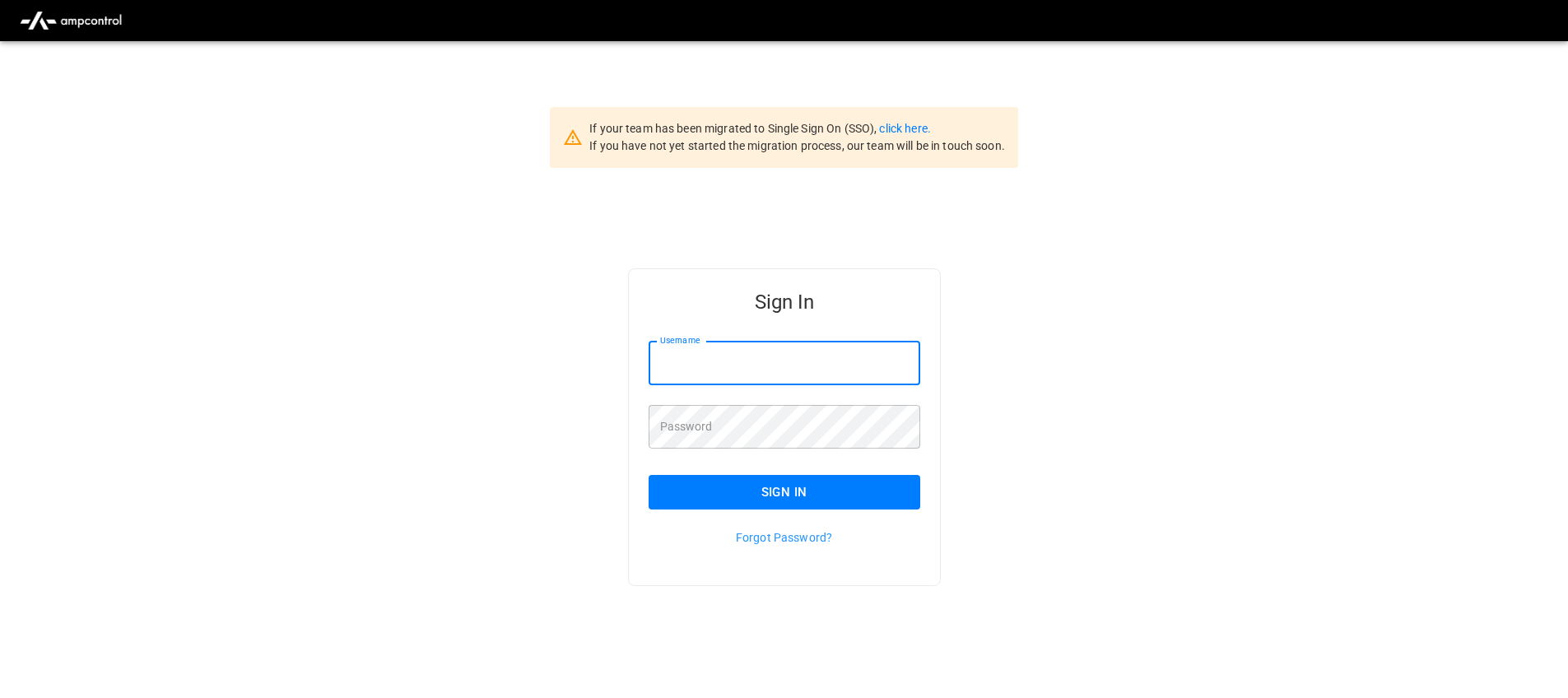
click at [768, 360] on input "Username" at bounding box center [784, 363] width 272 height 44
type input "**********"
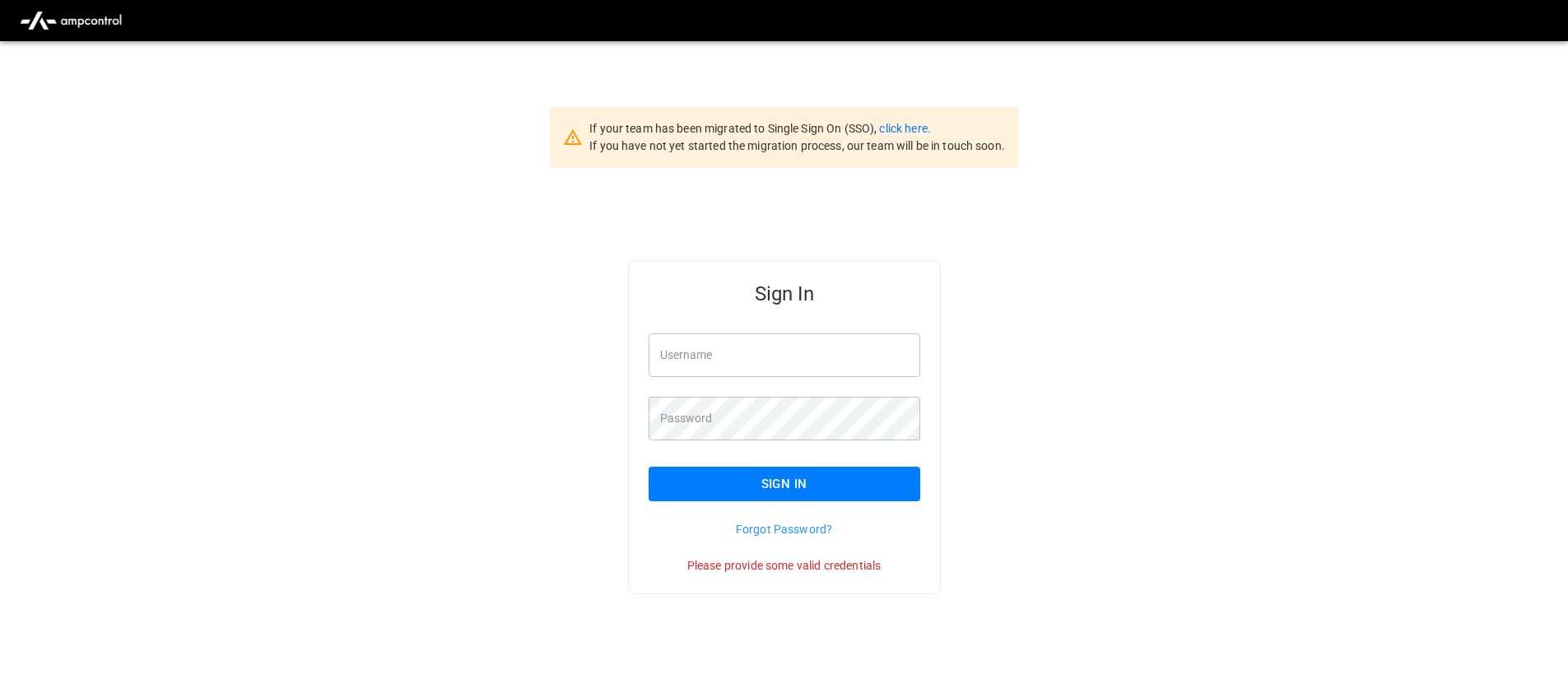
click at [786, 352] on input "Username" at bounding box center [784, 355] width 272 height 44
type input "**********"
click at [764, 367] on input "Username" at bounding box center [784, 355] width 272 height 44
click at [805, 349] on input "*****" at bounding box center [784, 355] width 272 height 44
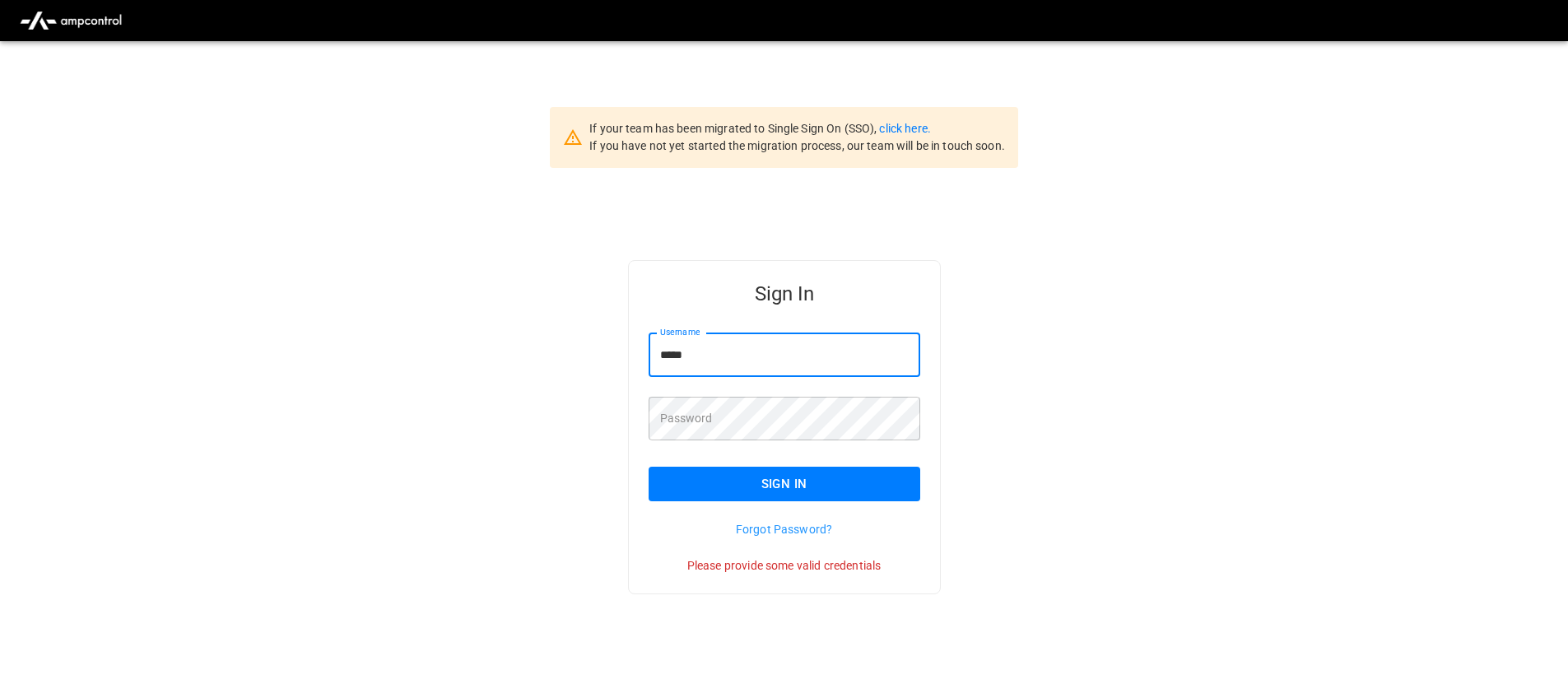
click at [805, 349] on input "*****" at bounding box center [784, 355] width 272 height 44
drag, startPoint x: 419, startPoint y: 369, endPoint x: 450, endPoint y: 371, distance: 31.1
click at [420, 369] on div "Sign In Username ***** Username Password Password Sign In Forgot Password? Plea…" at bounding box center [784, 452] width 1568 height 571
click at [734, 350] on input "*****" at bounding box center [784, 355] width 272 height 44
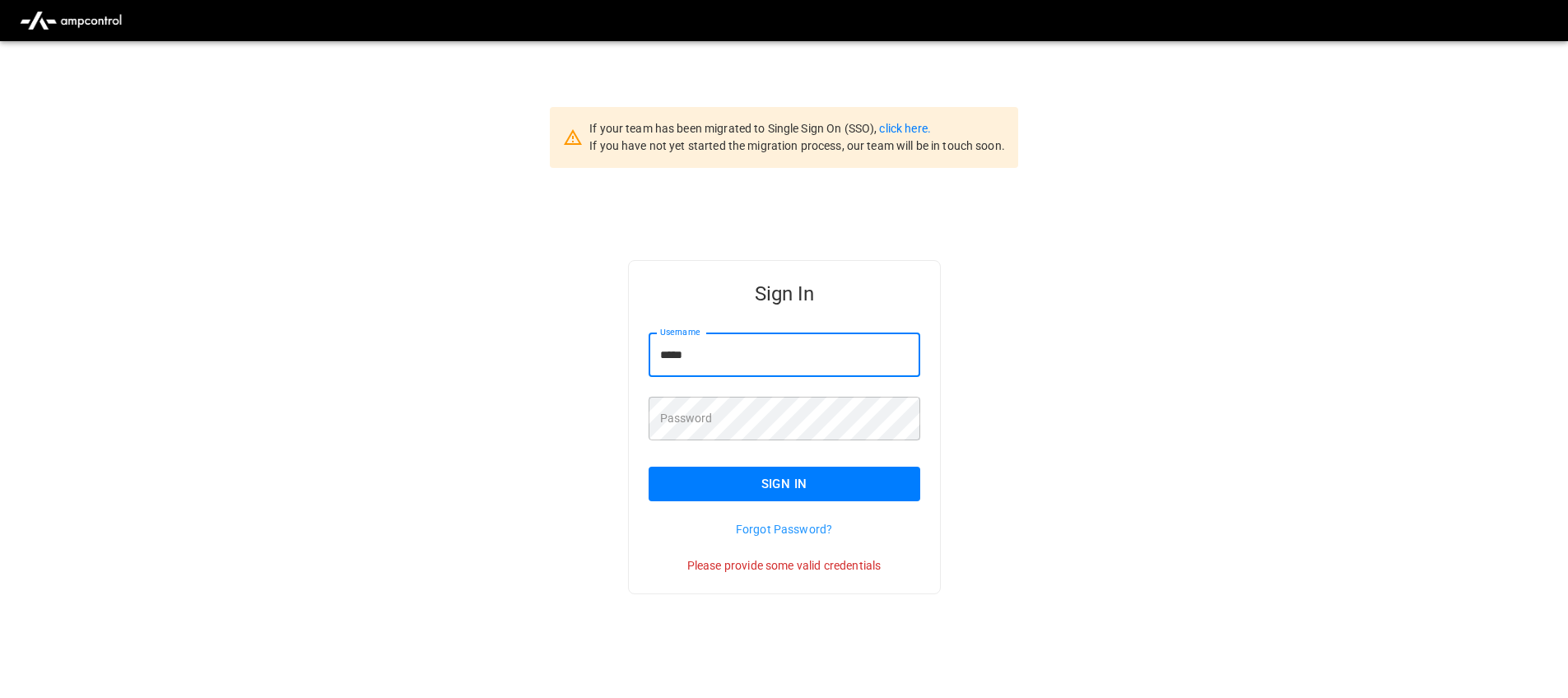
type input "**********"
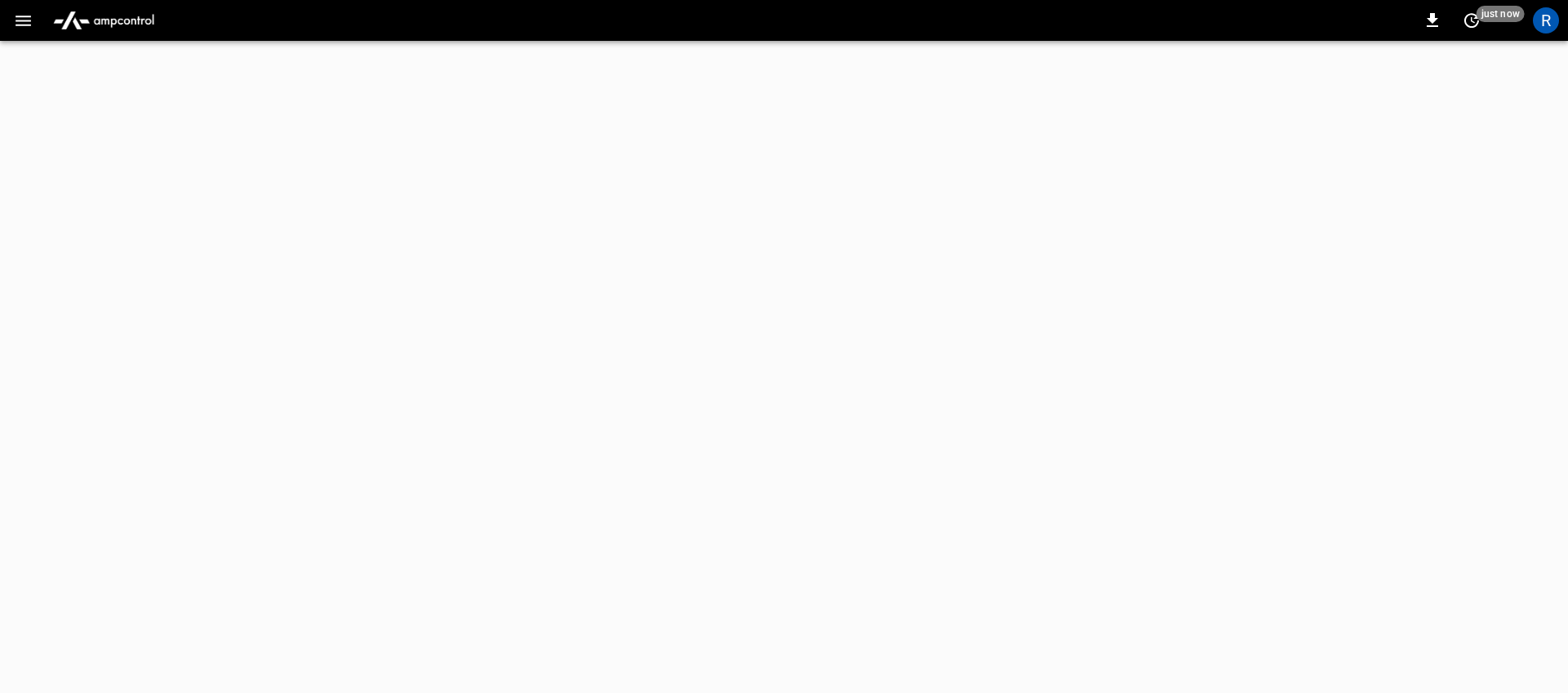
click at [113, 31] on img "menu" at bounding box center [103, 20] width 115 height 31
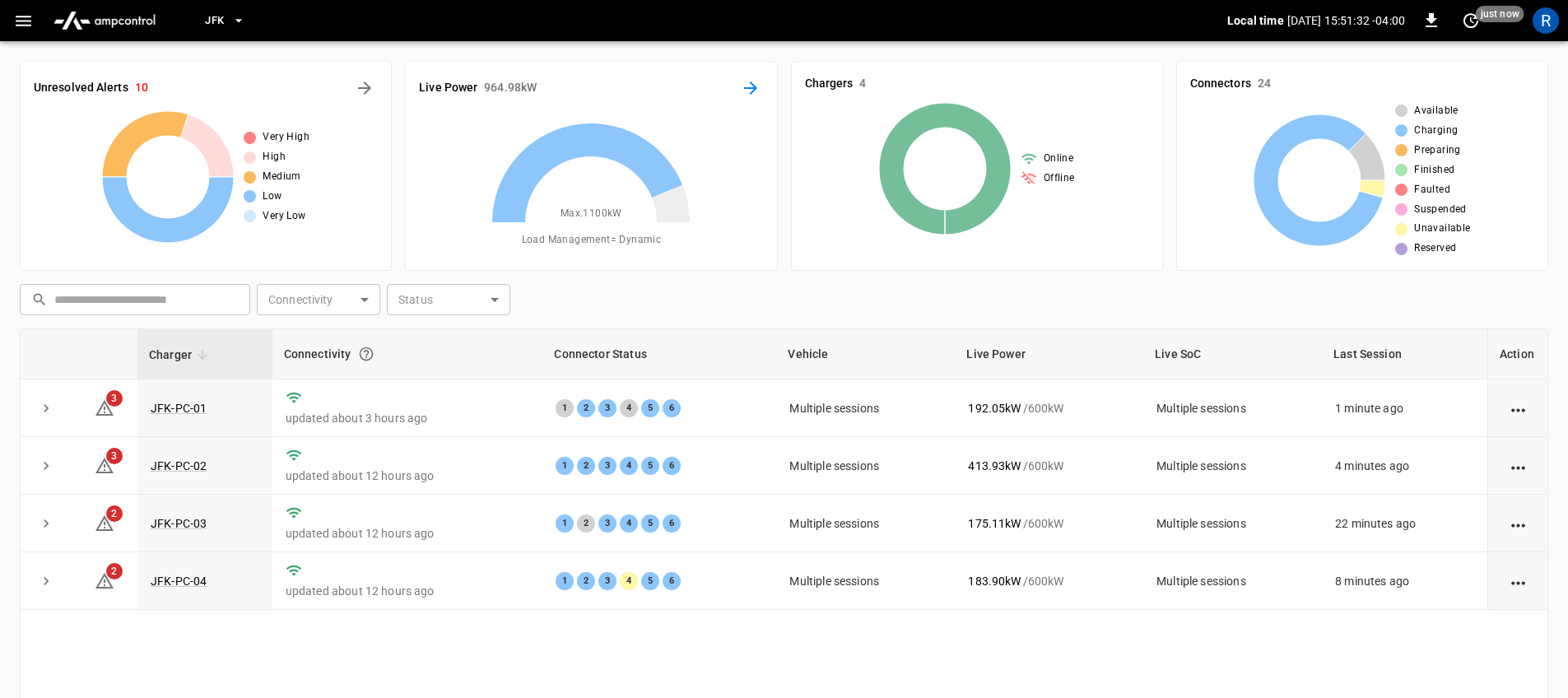
click at [754, 83] on icon "Energy Overview" at bounding box center [751, 88] width 20 height 20
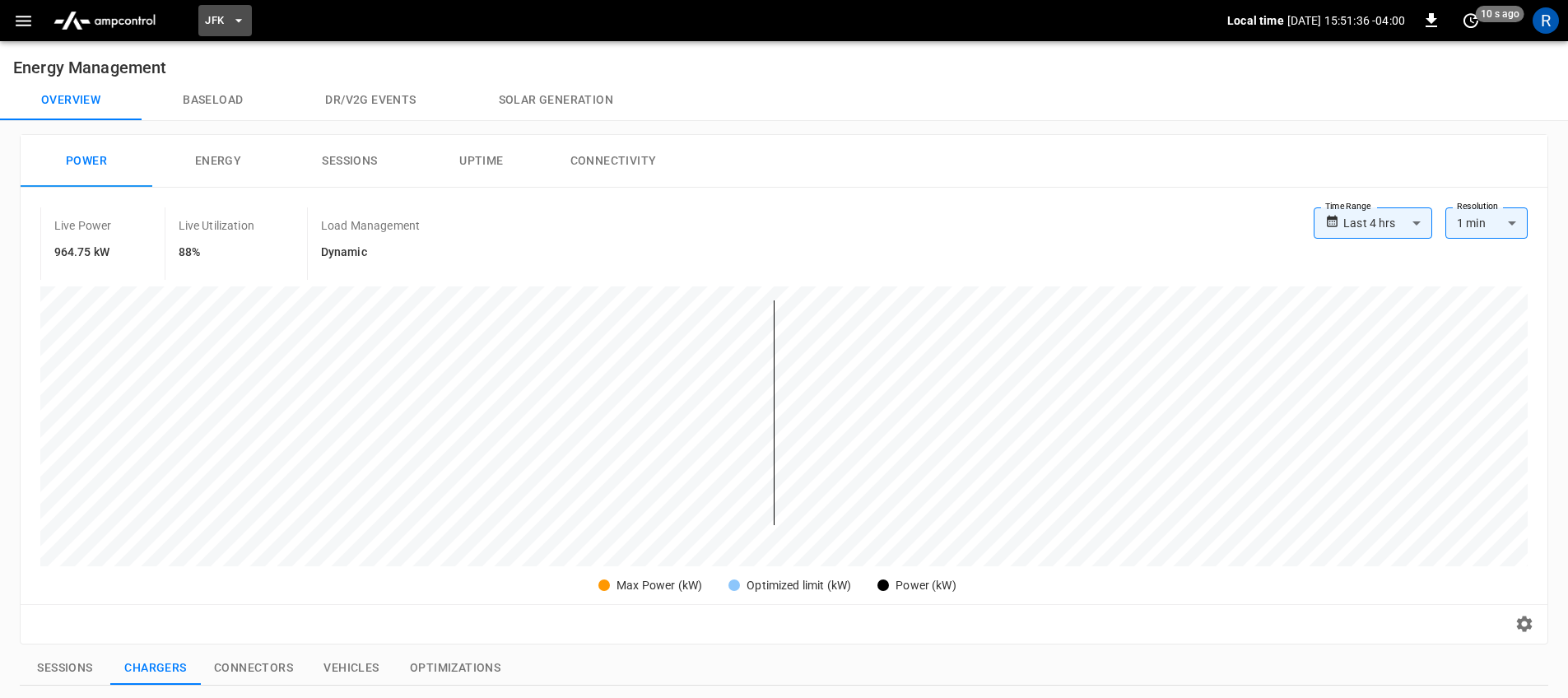
click at [203, 18] on button "JFK" at bounding box center [225, 22] width 54 height 32
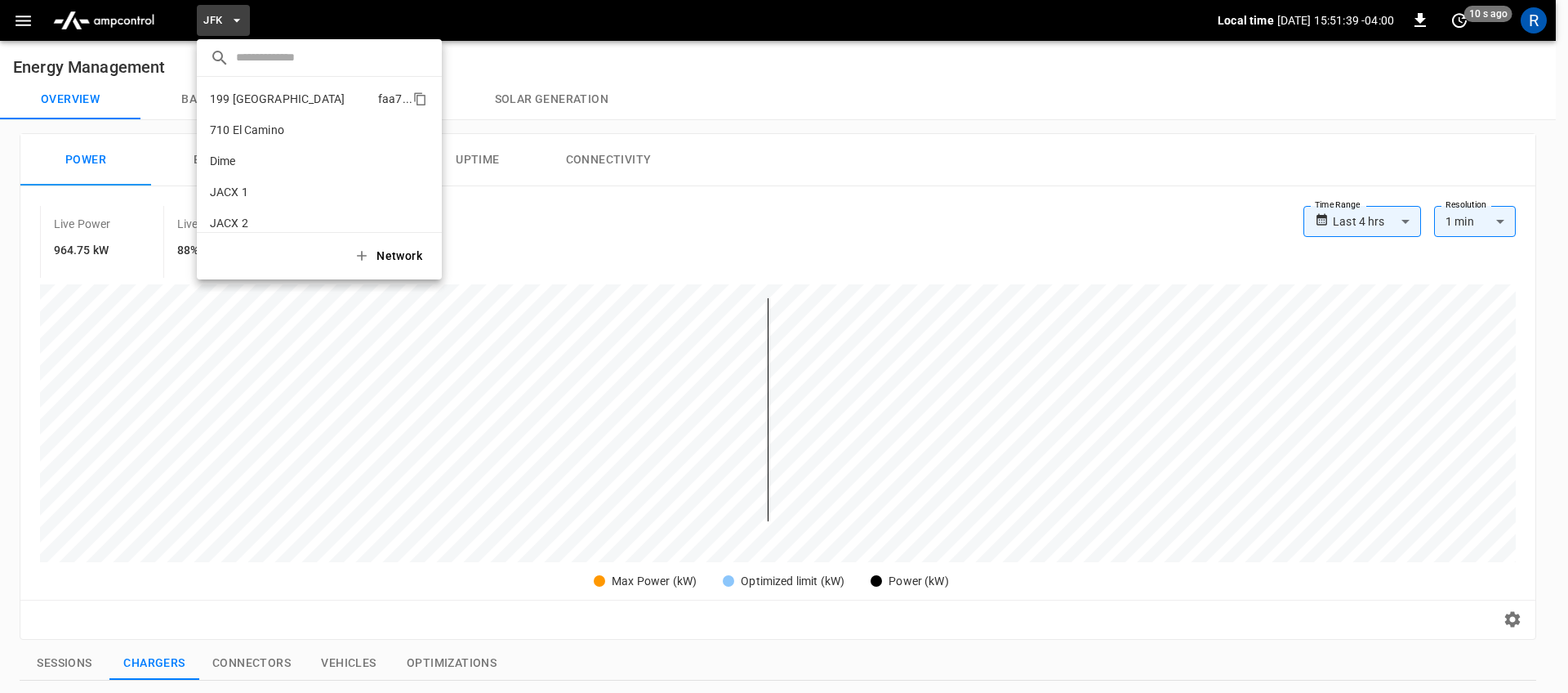
click at [290, 93] on p "199 Erie" at bounding box center [291, 99] width 162 height 16
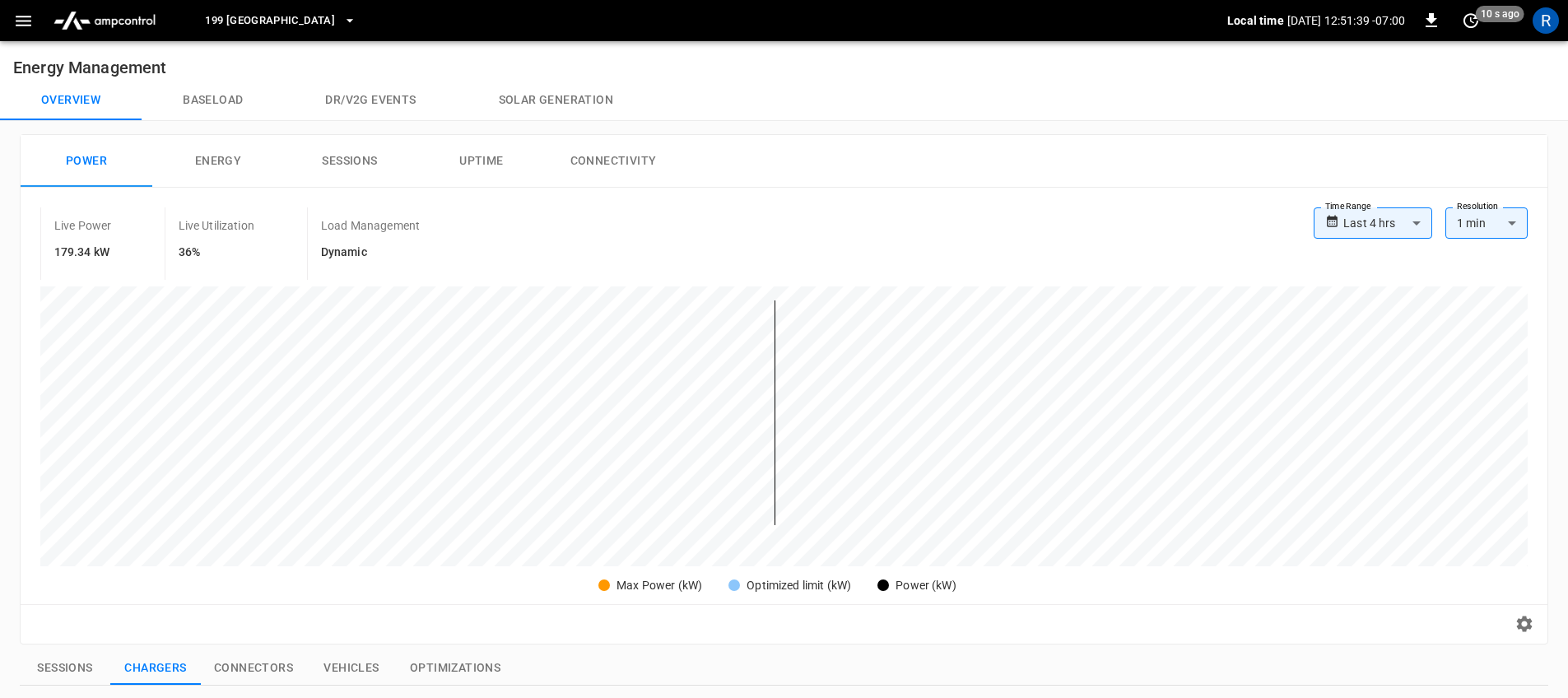
click at [238, 21] on span "199 Erie" at bounding box center [270, 21] width 130 height 19
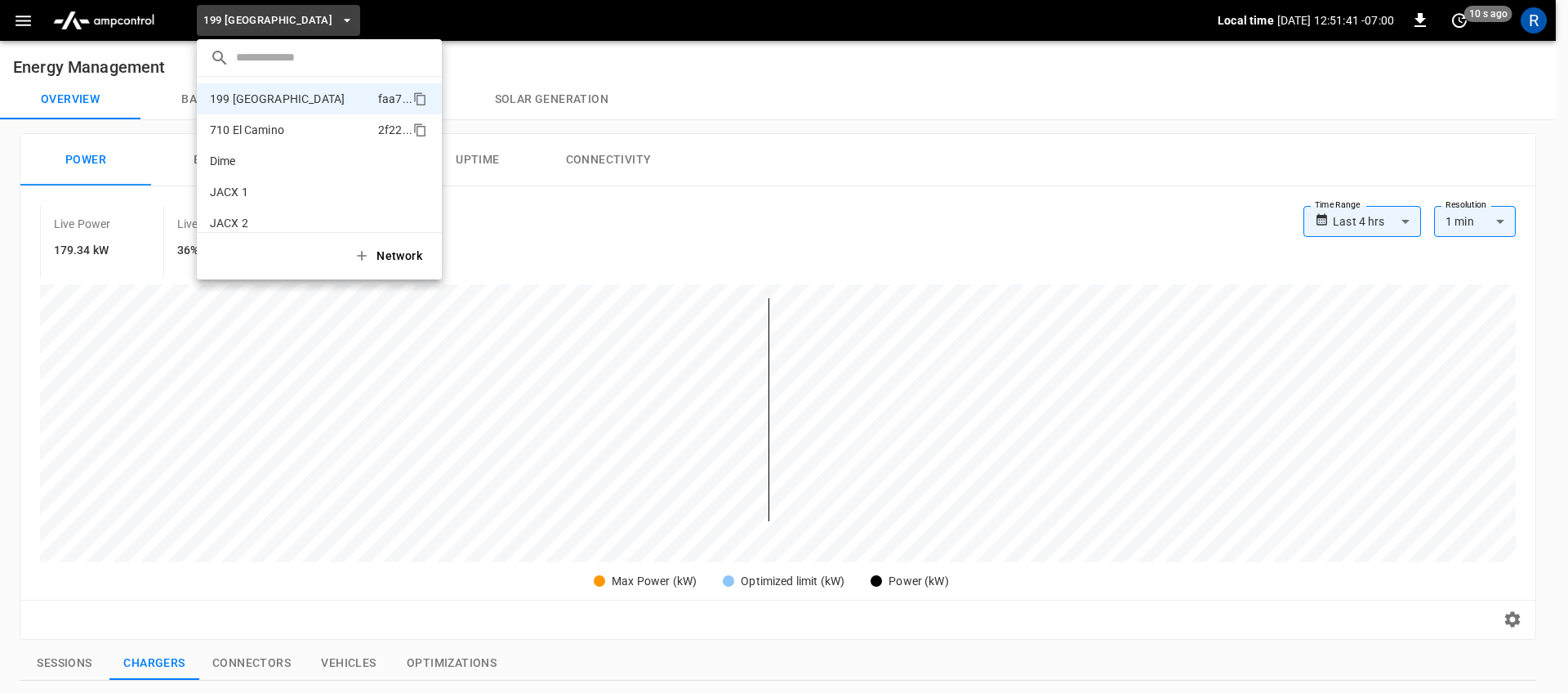
click at [275, 128] on p "710 El Camino" at bounding box center [291, 130] width 162 height 16
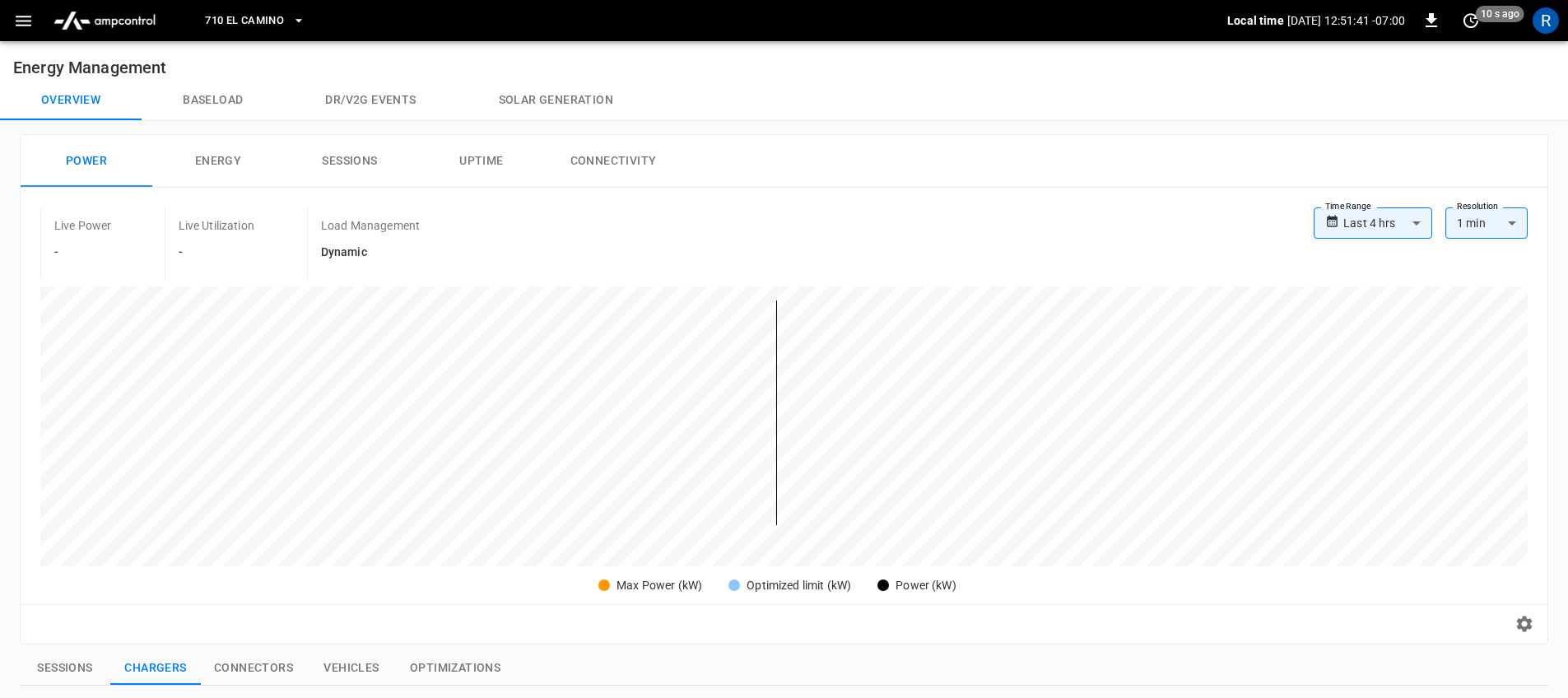
click at [253, 31] on button "710 El Camino" at bounding box center [255, 22] width 114 height 32
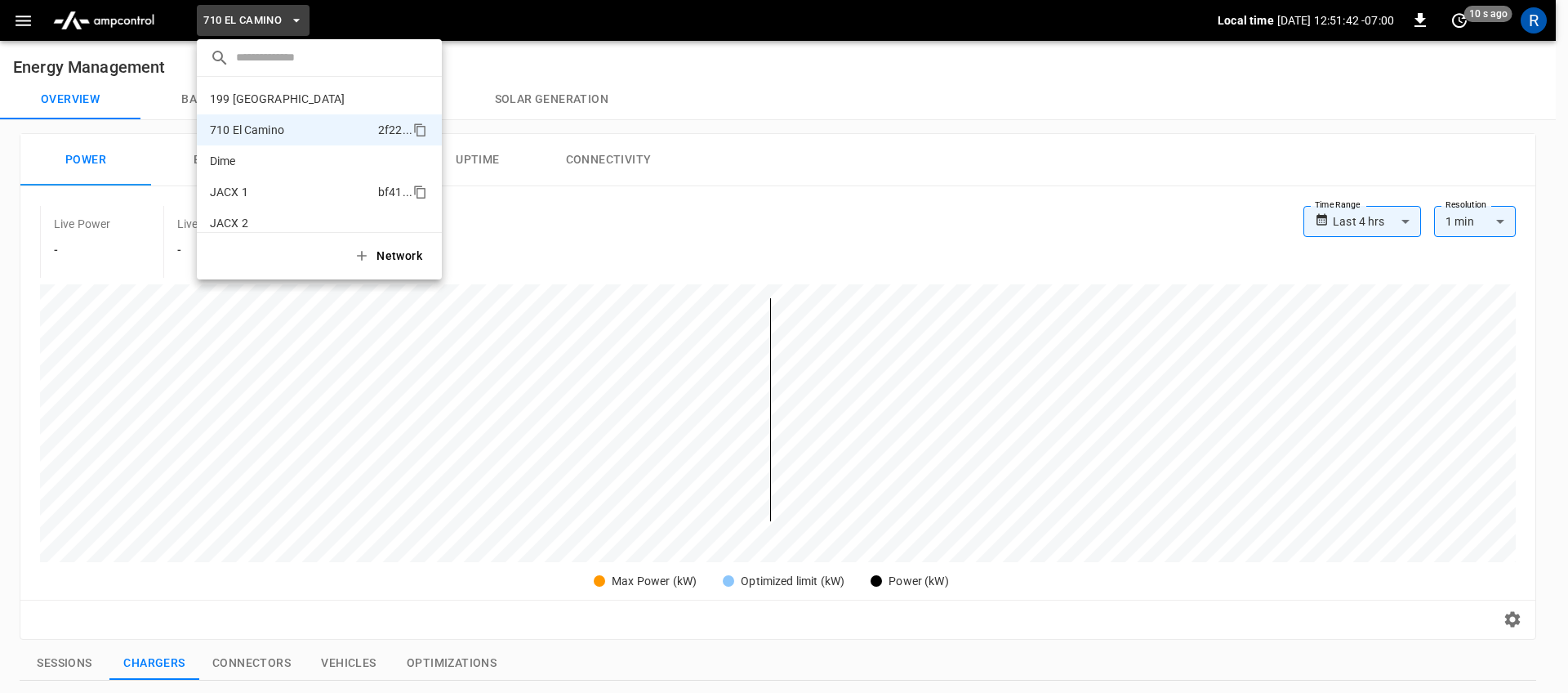
scroll to position [26, 0]
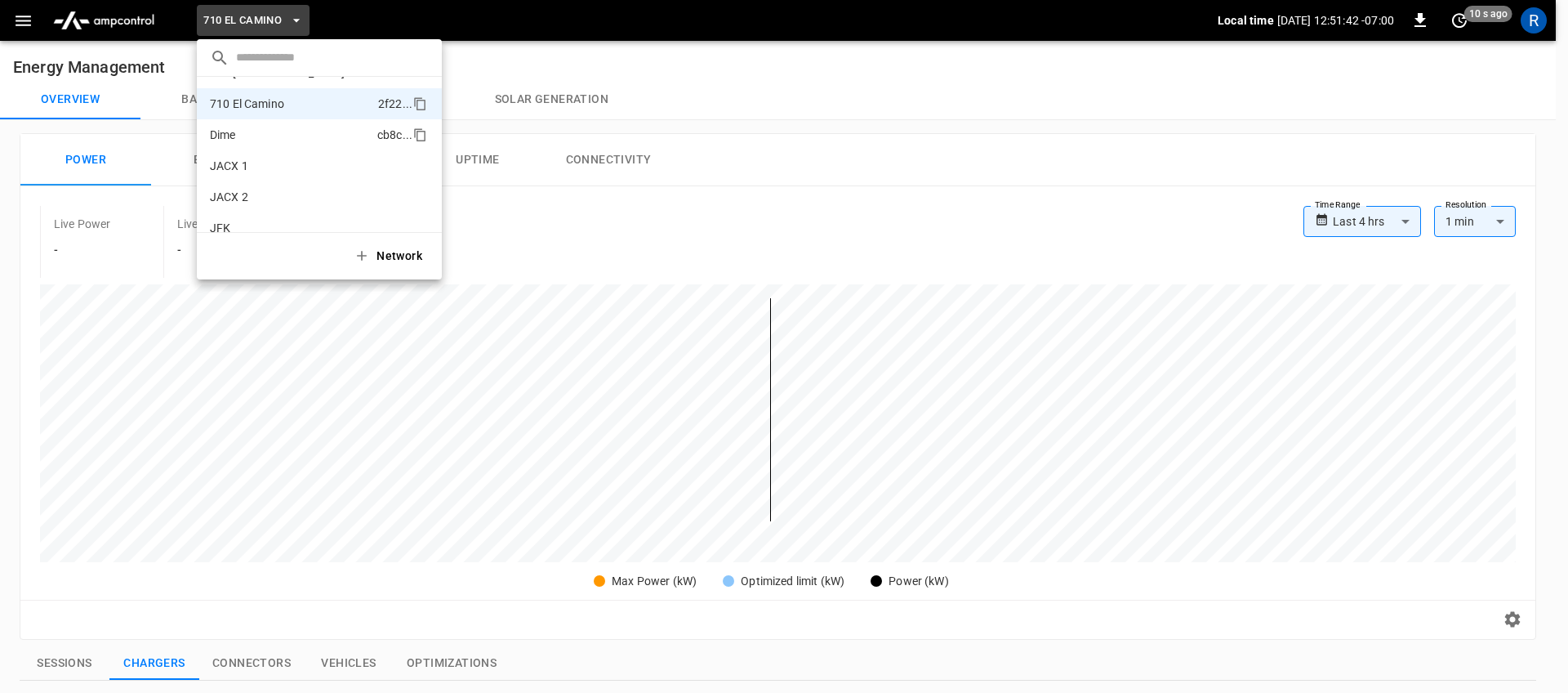
click at [259, 135] on p "Dime" at bounding box center [290, 134] width 161 height 16
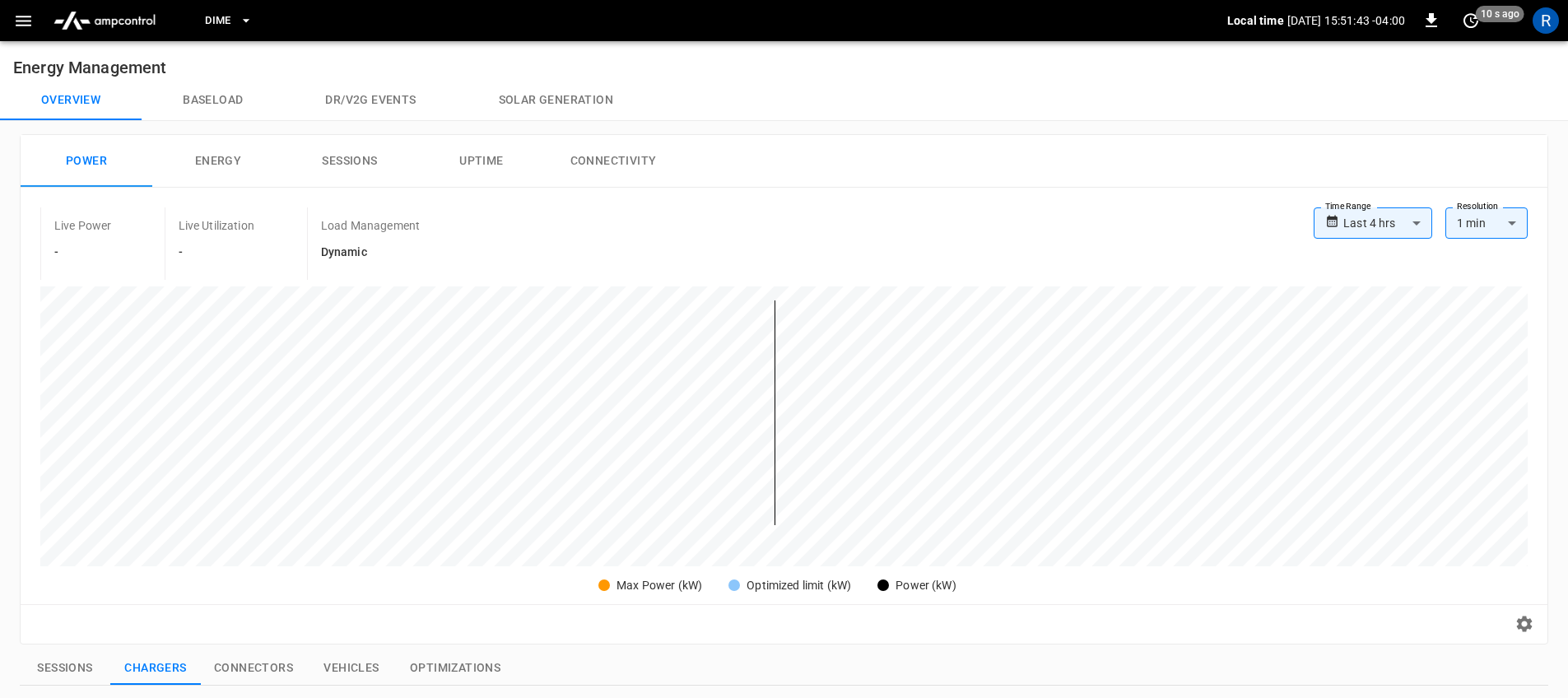
click at [234, 19] on button "Dime" at bounding box center [229, 22] width 61 height 32
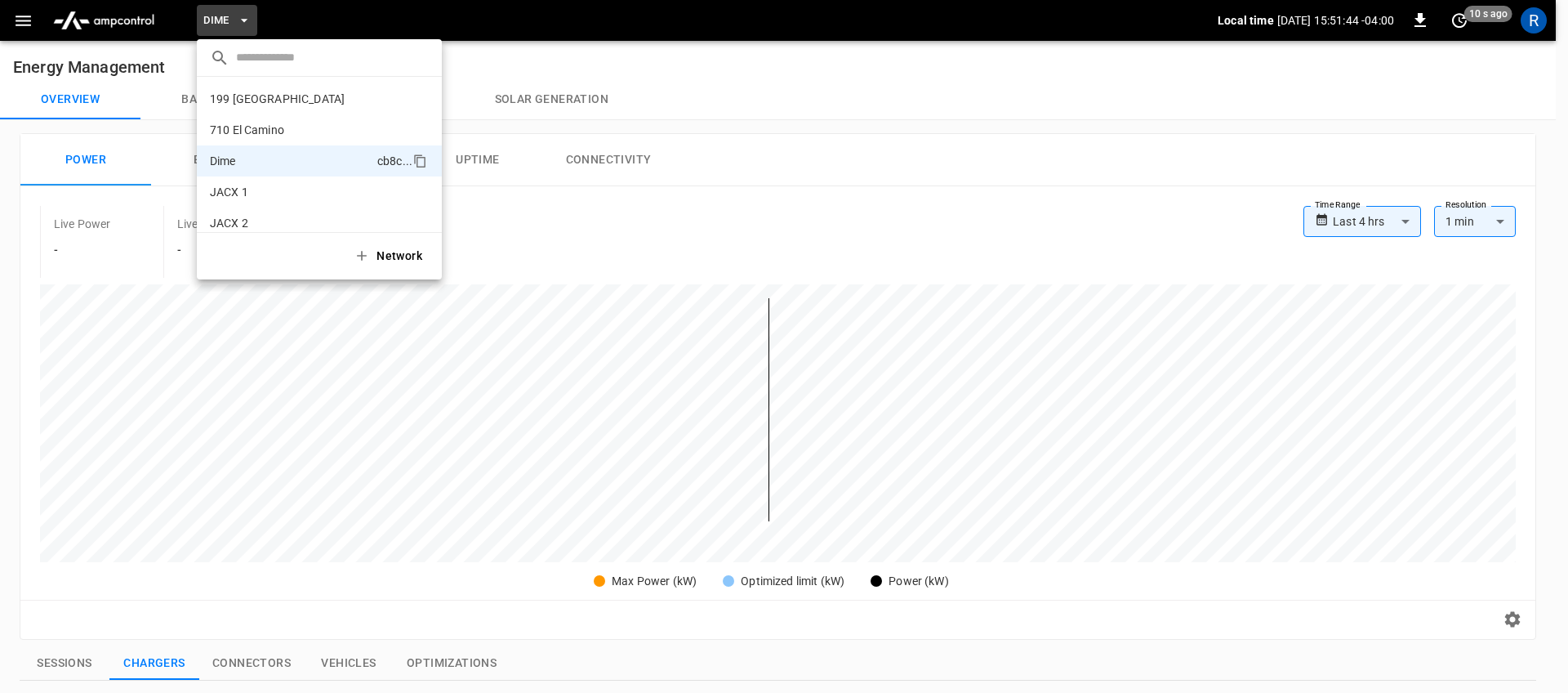
scroll to position [57, 0]
click at [292, 126] on p "JACX 1" at bounding box center [291, 134] width 162 height 16
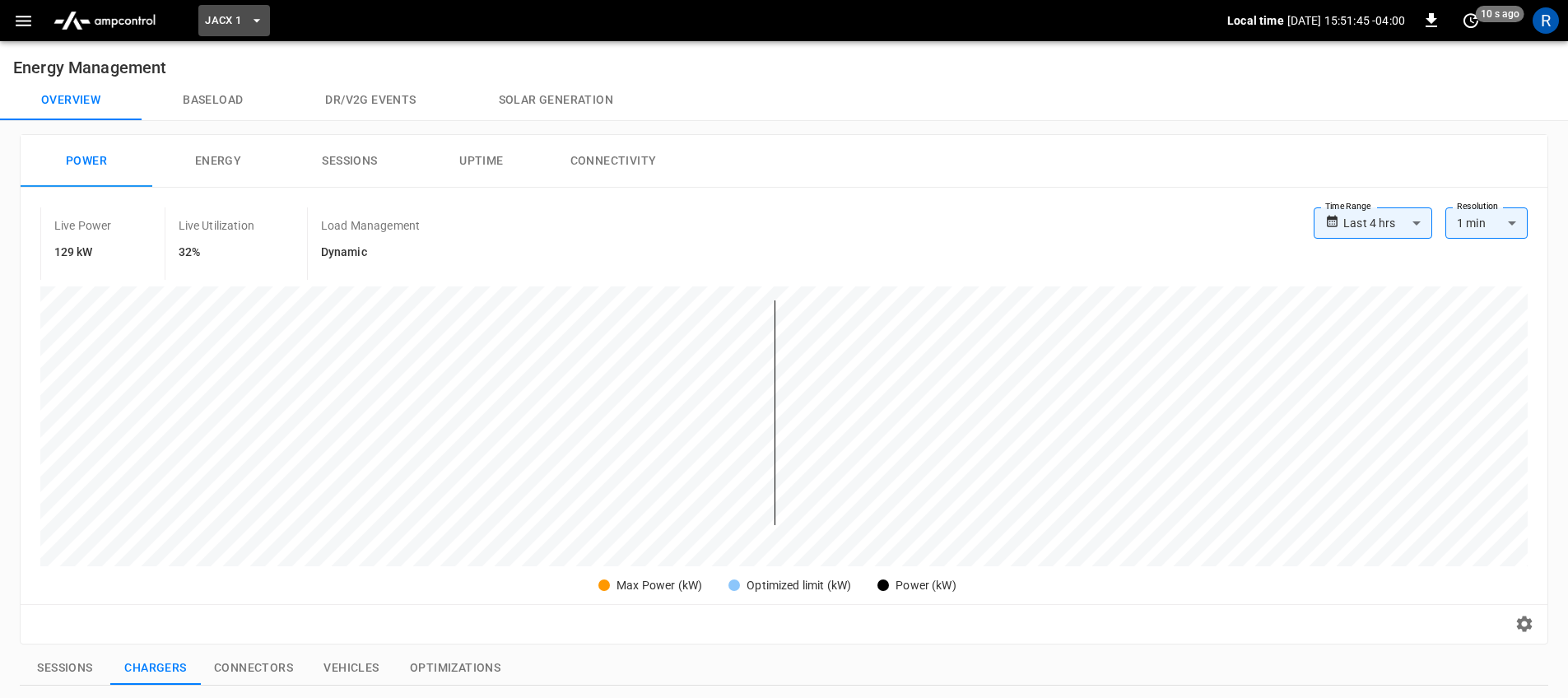
click at [251, 22] on icon "button" at bounding box center [256, 21] width 16 height 16
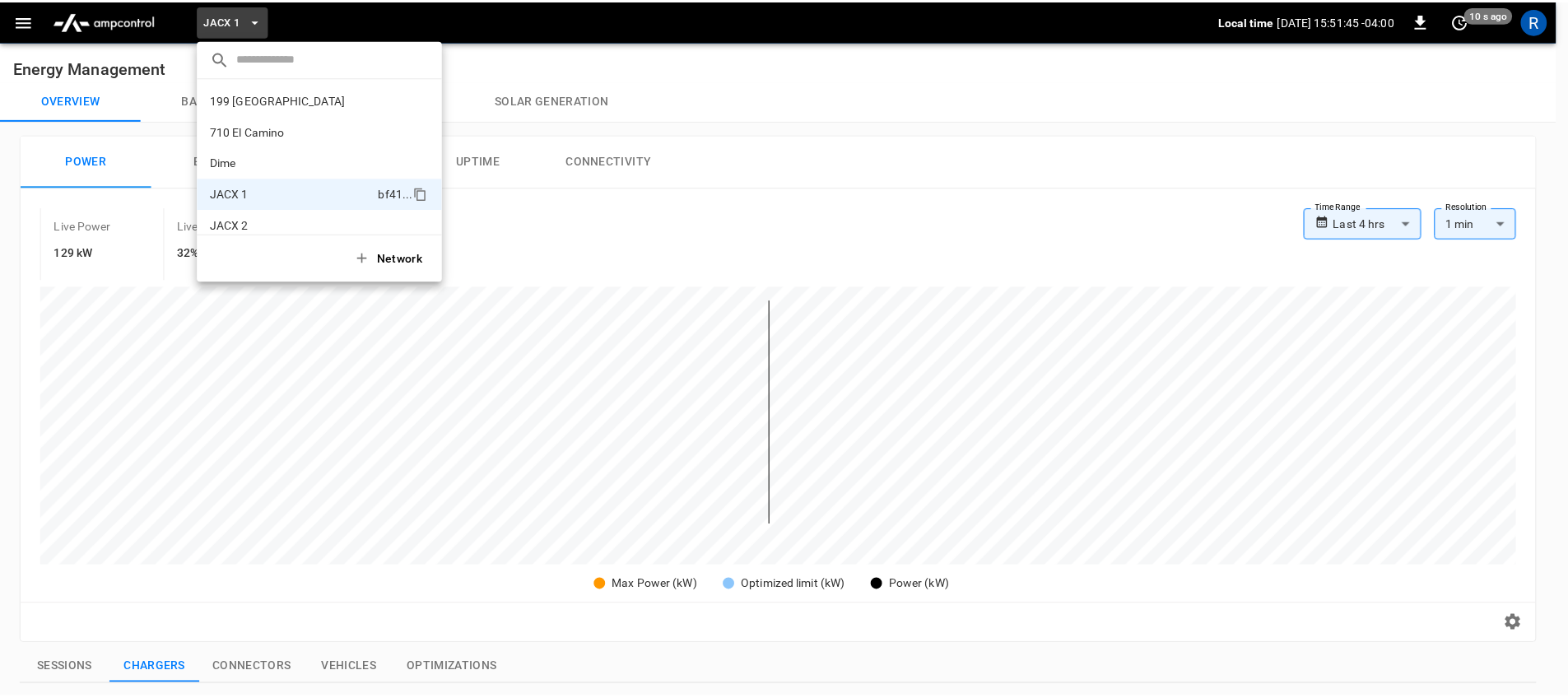
scroll to position [89, 0]
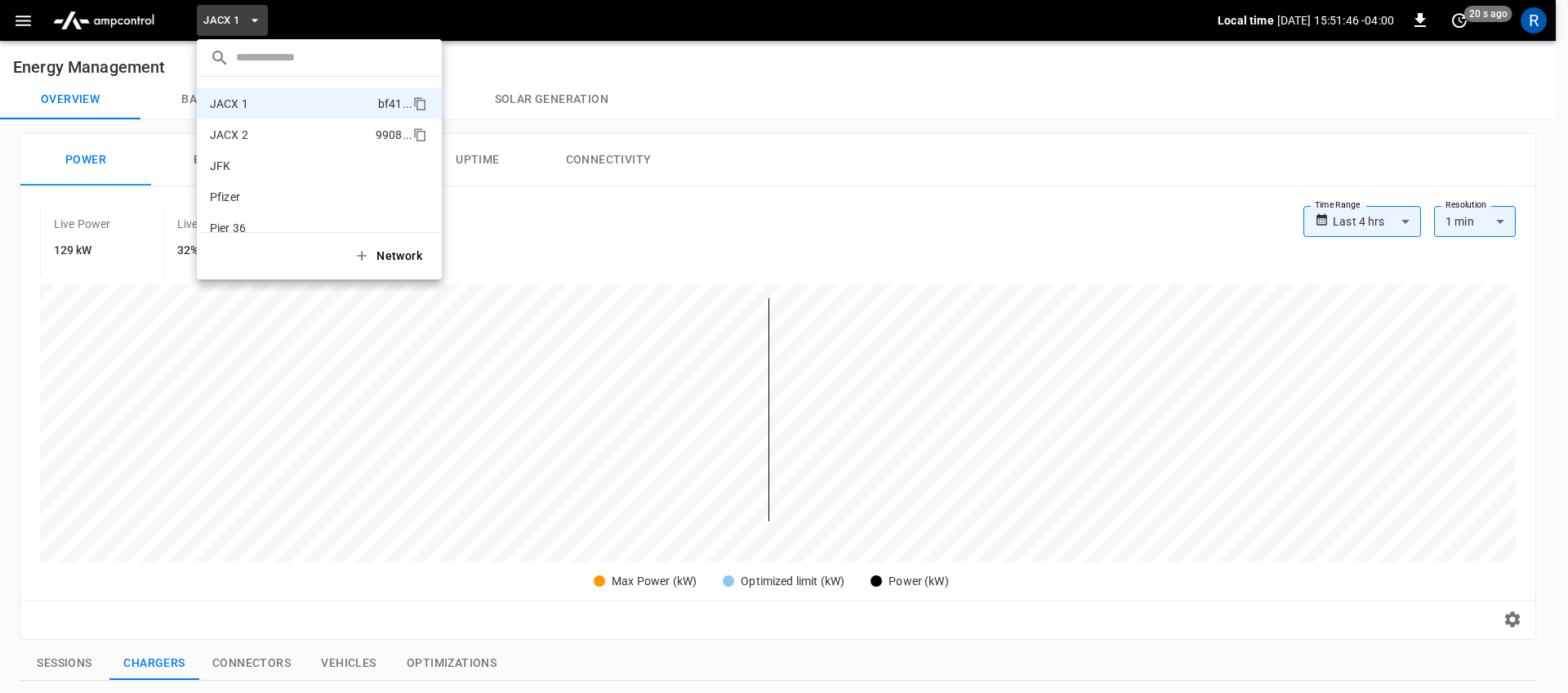
click at [260, 140] on p "JACX 2" at bounding box center [289, 134] width 159 height 16
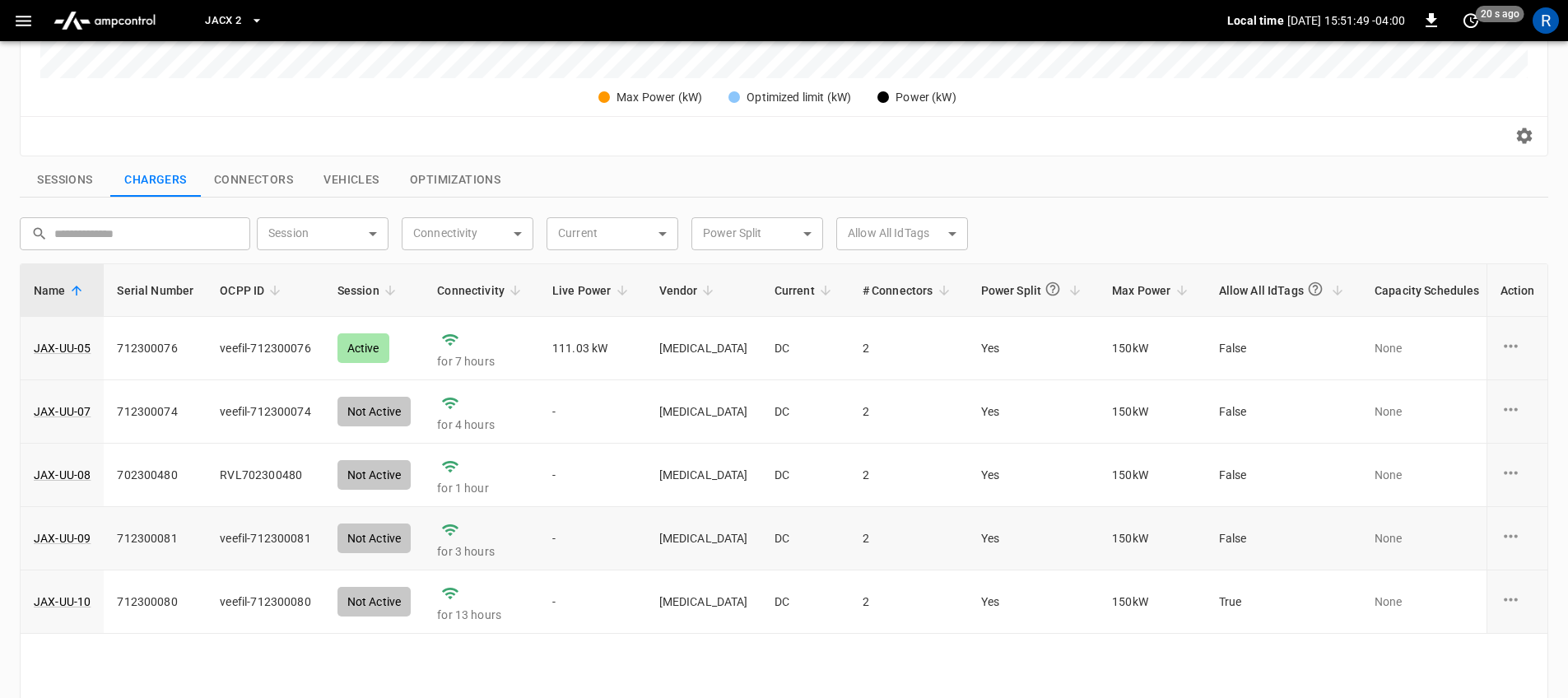
scroll to position [499, 0]
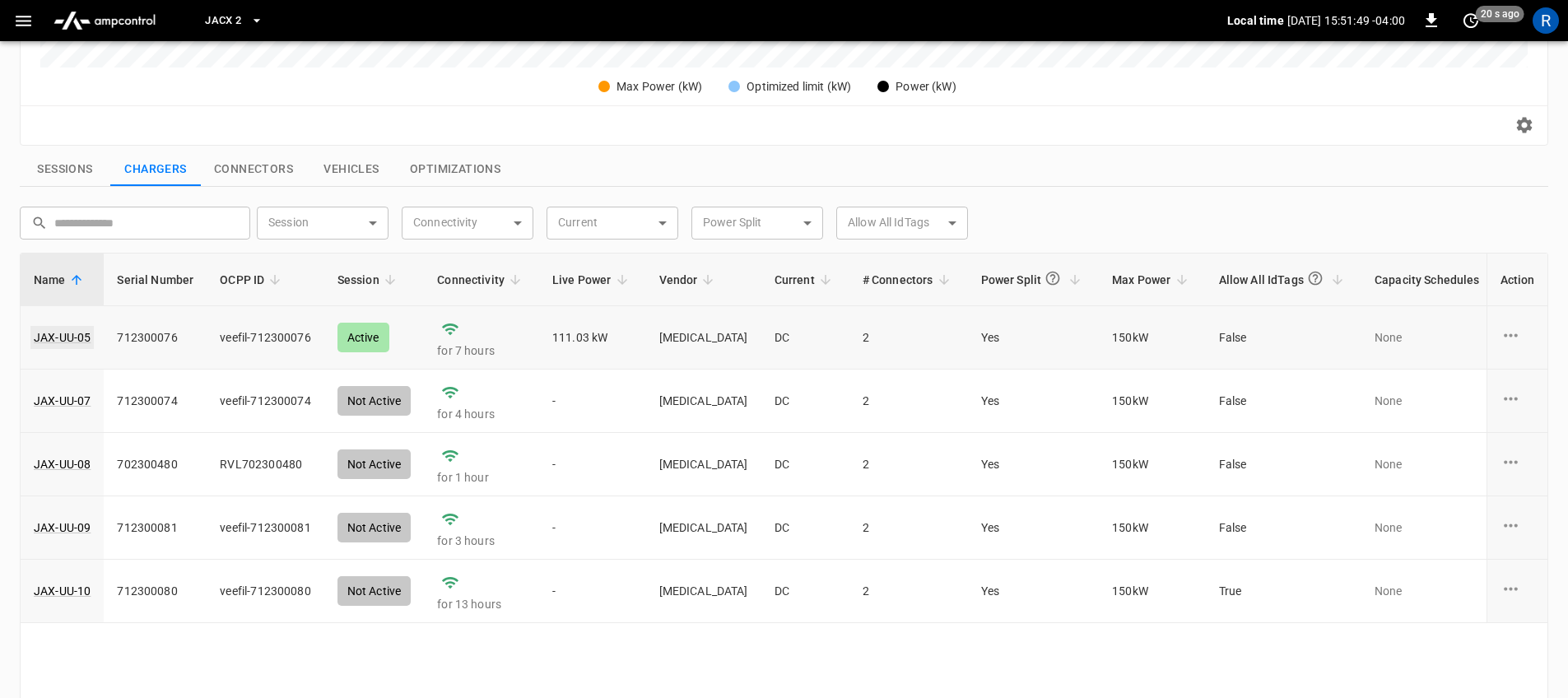
click at [71, 327] on link "JAX-UU-05" at bounding box center [62, 338] width 64 height 23
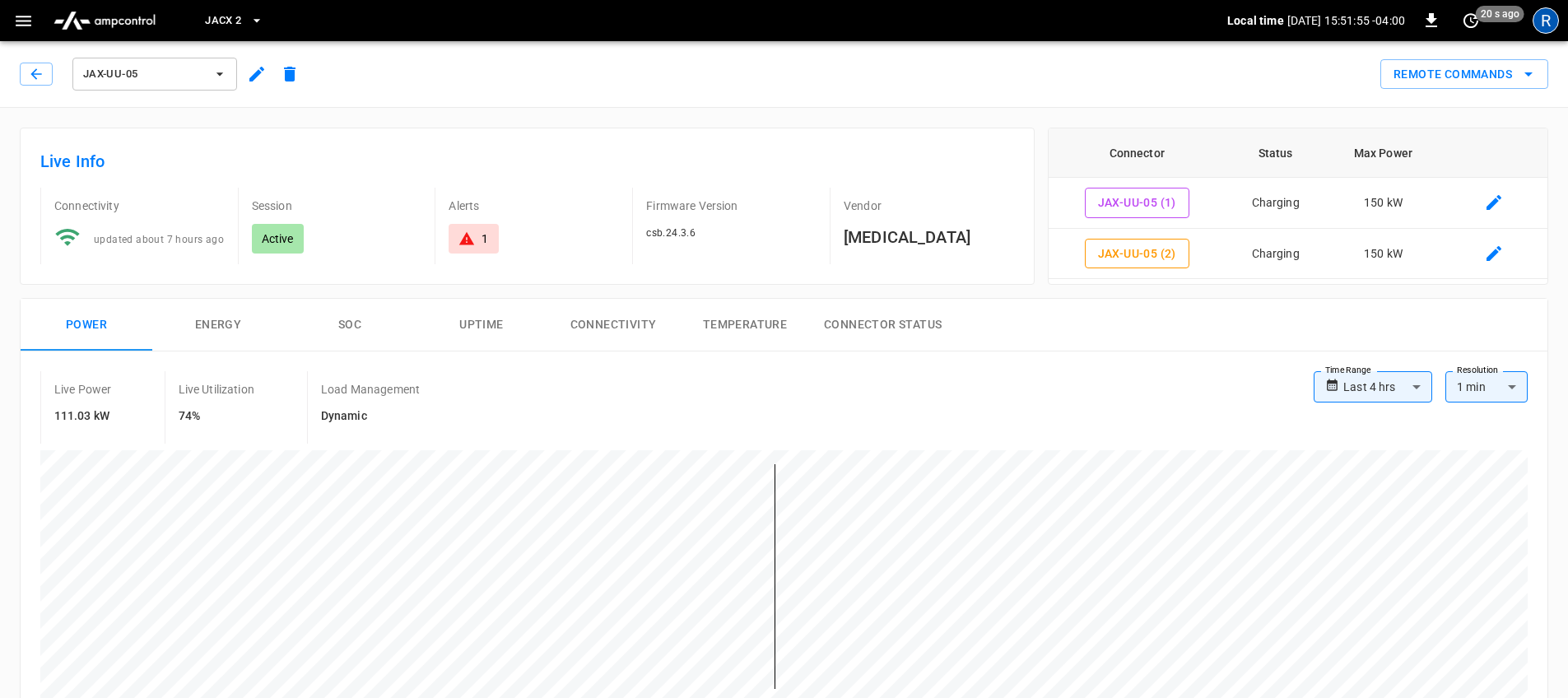
click at [1538, 25] on div "R" at bounding box center [1546, 20] width 26 height 26
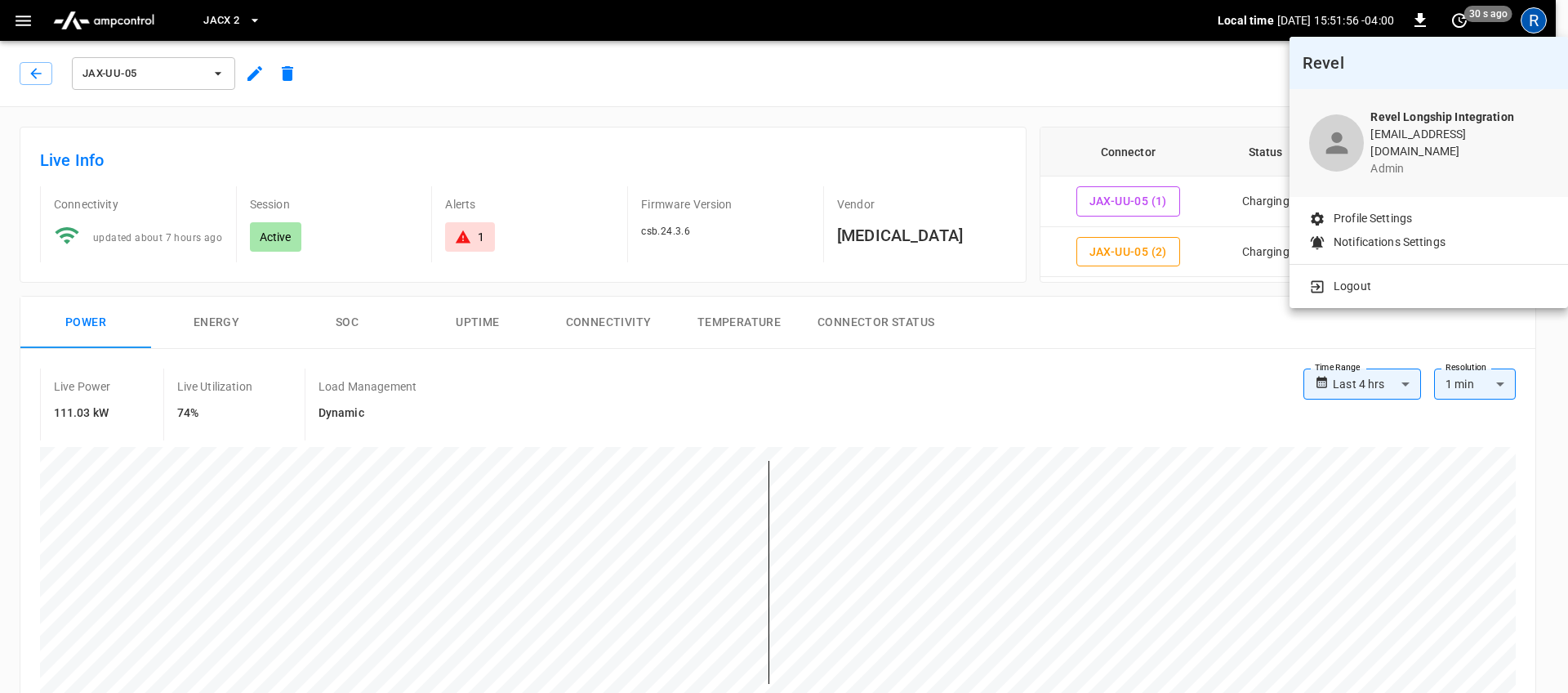
click at [1363, 288] on div "Logout" at bounding box center [1428, 283] width 278 height 36
click at [1367, 278] on p "Logout" at bounding box center [1353, 286] width 37 height 17
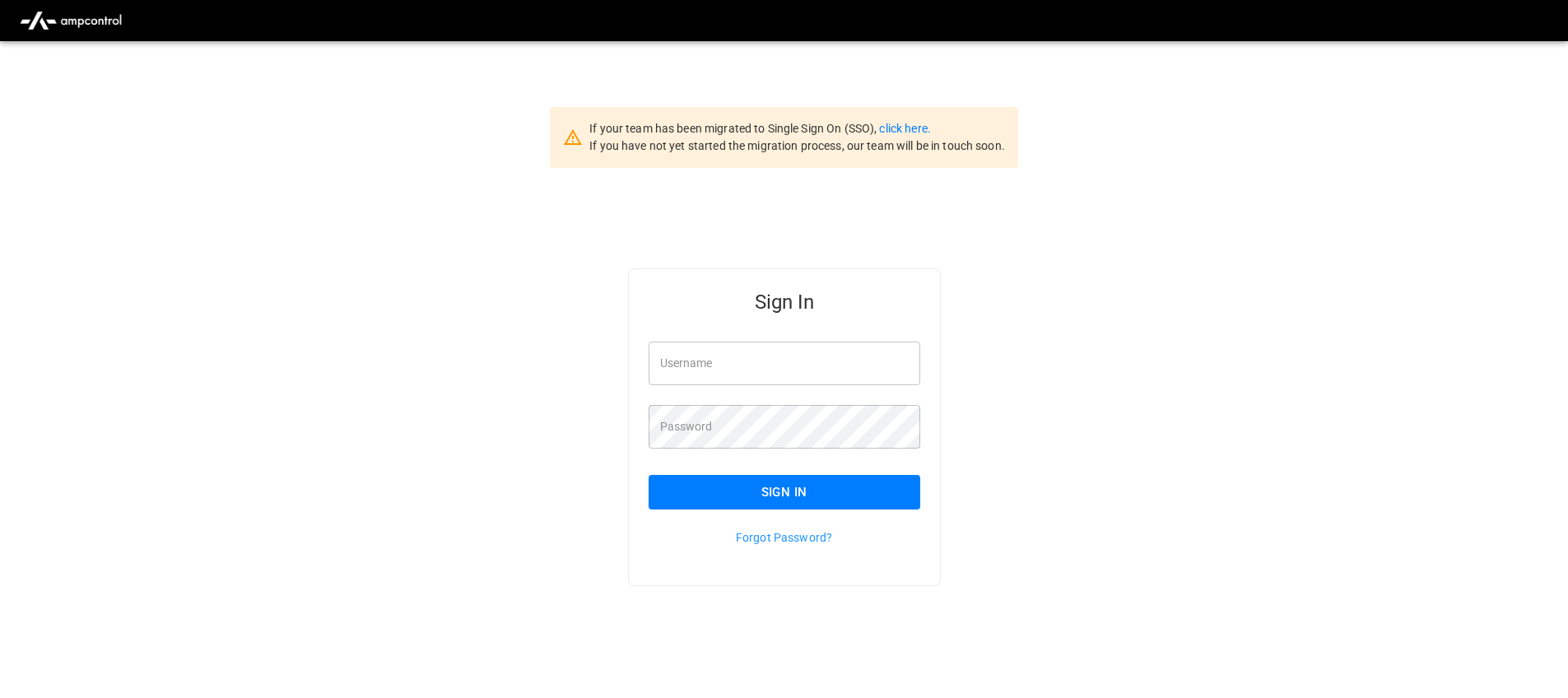
click at [891, 136] on div "If your team has been migrated to Single Sign On (SSO), click here. If you have…" at bounding box center [798, 137] width 416 height 35
click at [908, 125] on link "click here." at bounding box center [905, 128] width 51 height 13
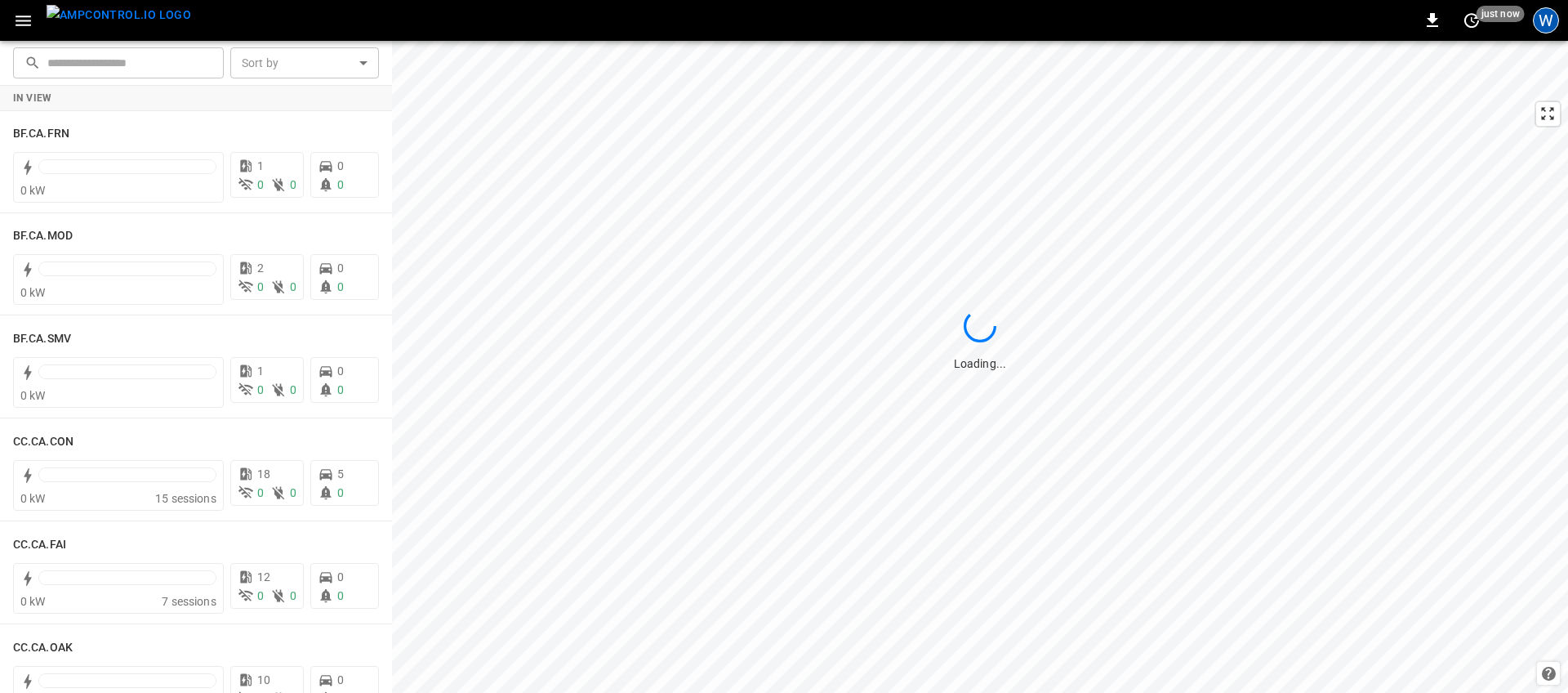
click at [1545, 25] on div "W" at bounding box center [1546, 20] width 26 height 26
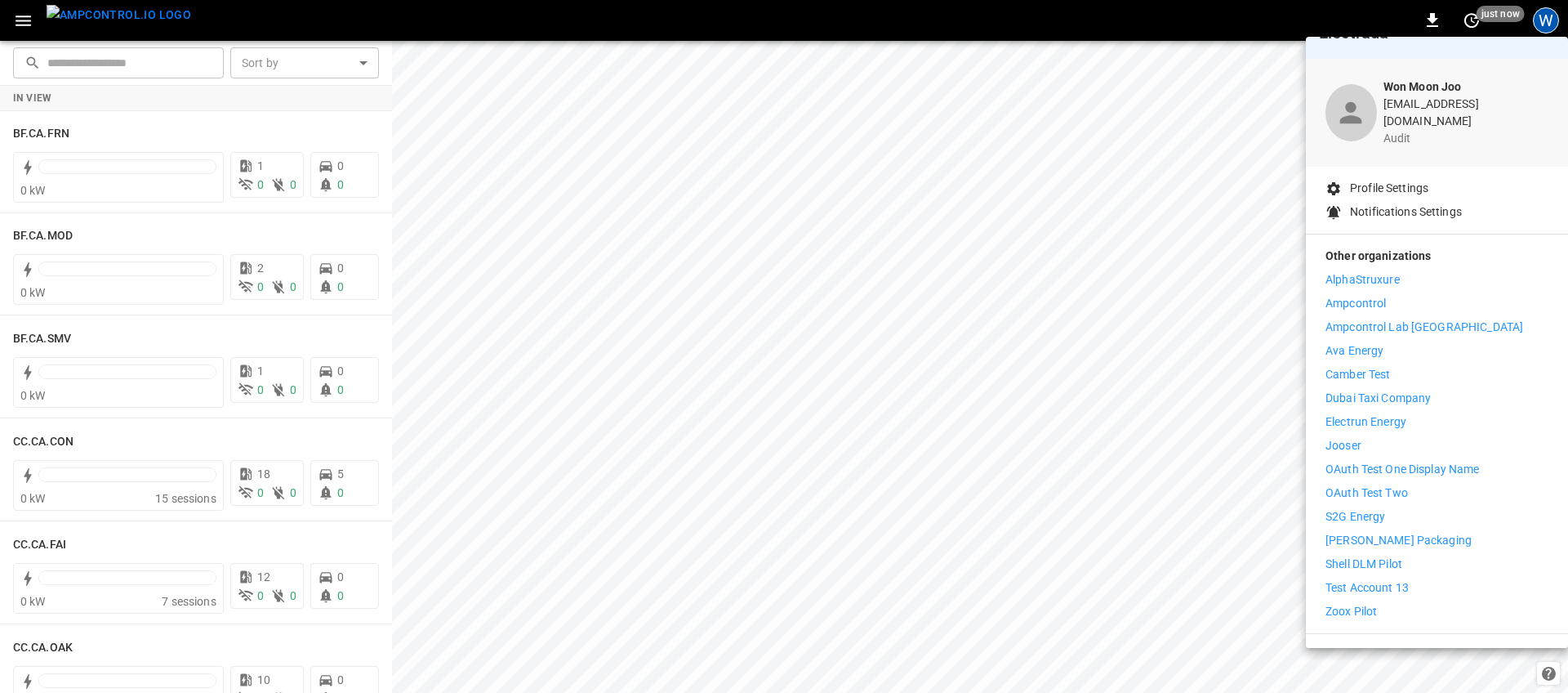
scroll to position [48, 0]
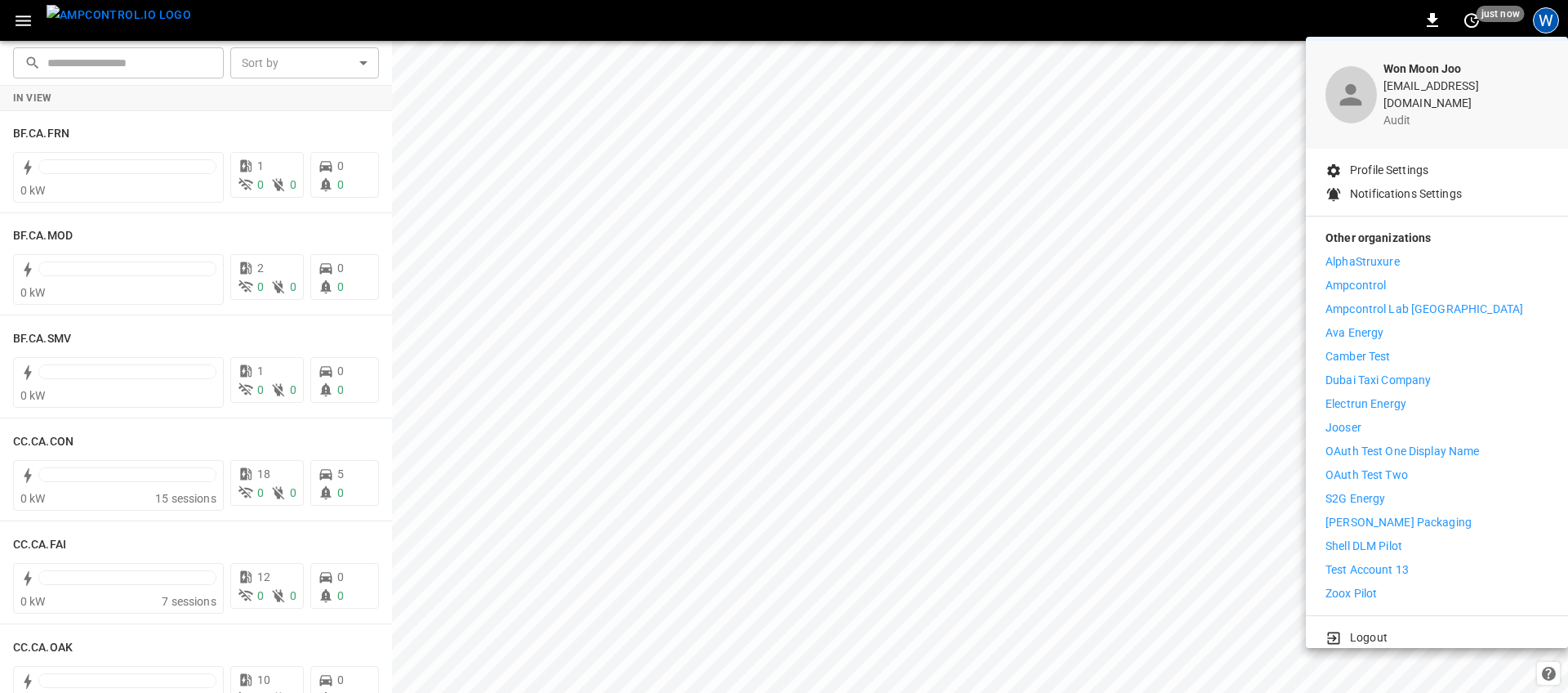
click at [1397, 629] on li "Logout" at bounding box center [1436, 637] width 223 height 17
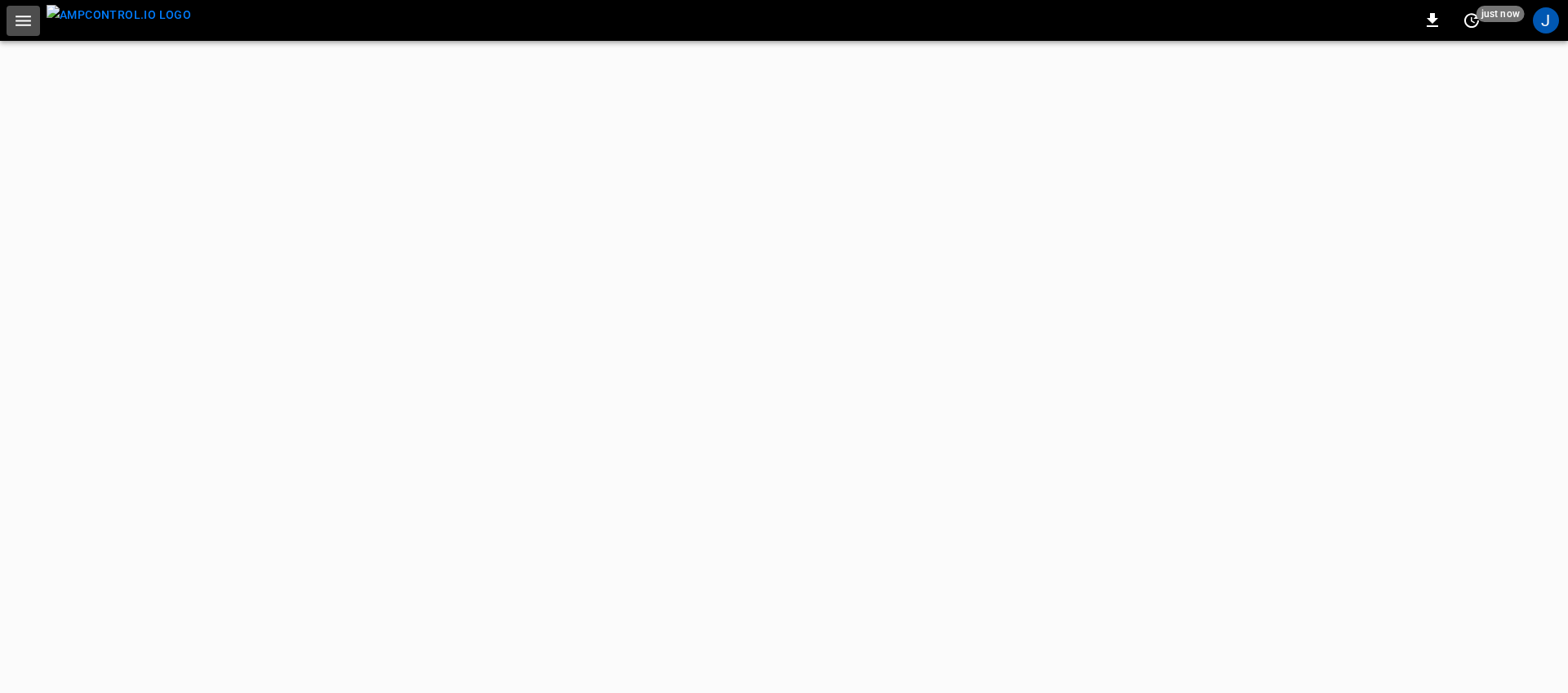
click at [27, 20] on icon "button" at bounding box center [22, 20] width 15 height 11
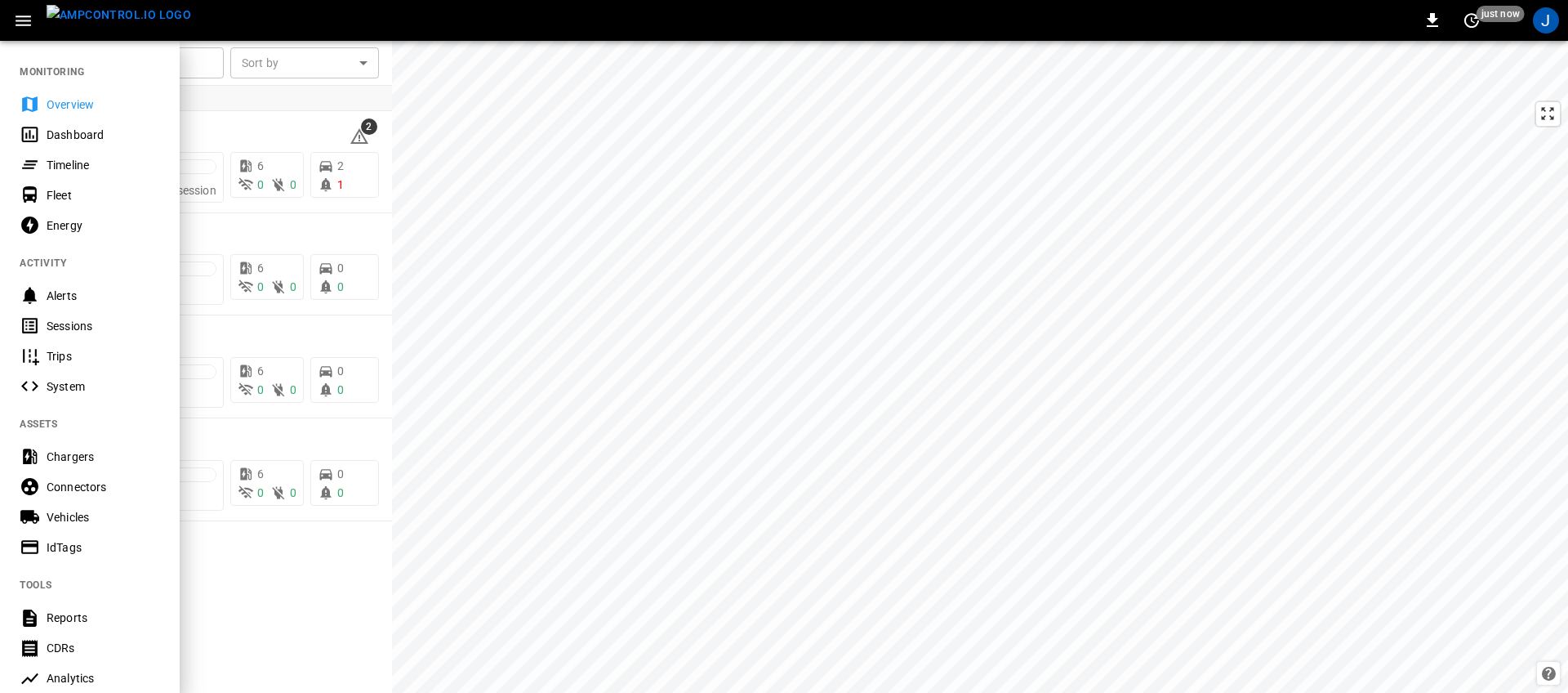
click at [111, 162] on div "Timeline" at bounding box center [103, 165] width 114 height 16
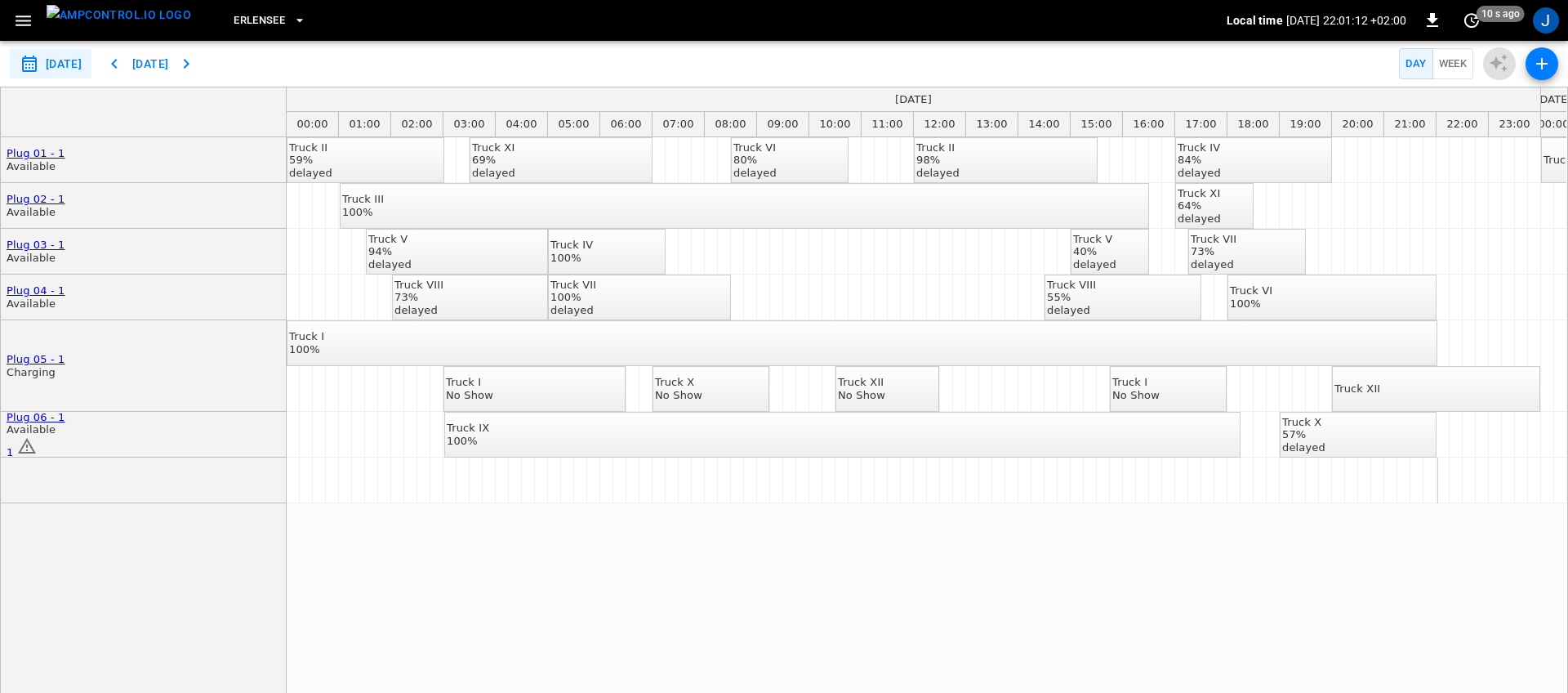
click at [475, 508] on div "Truck II 59% delayed Truck XI 69% delayed Truck VI 80% delayed Truck II 98% del…" at bounding box center [926, 423] width 1280 height 574
click at [596, 304] on div "delayed" at bounding box center [573, 310] width 45 height 13
